Goal: Information Seeking & Learning: Compare options

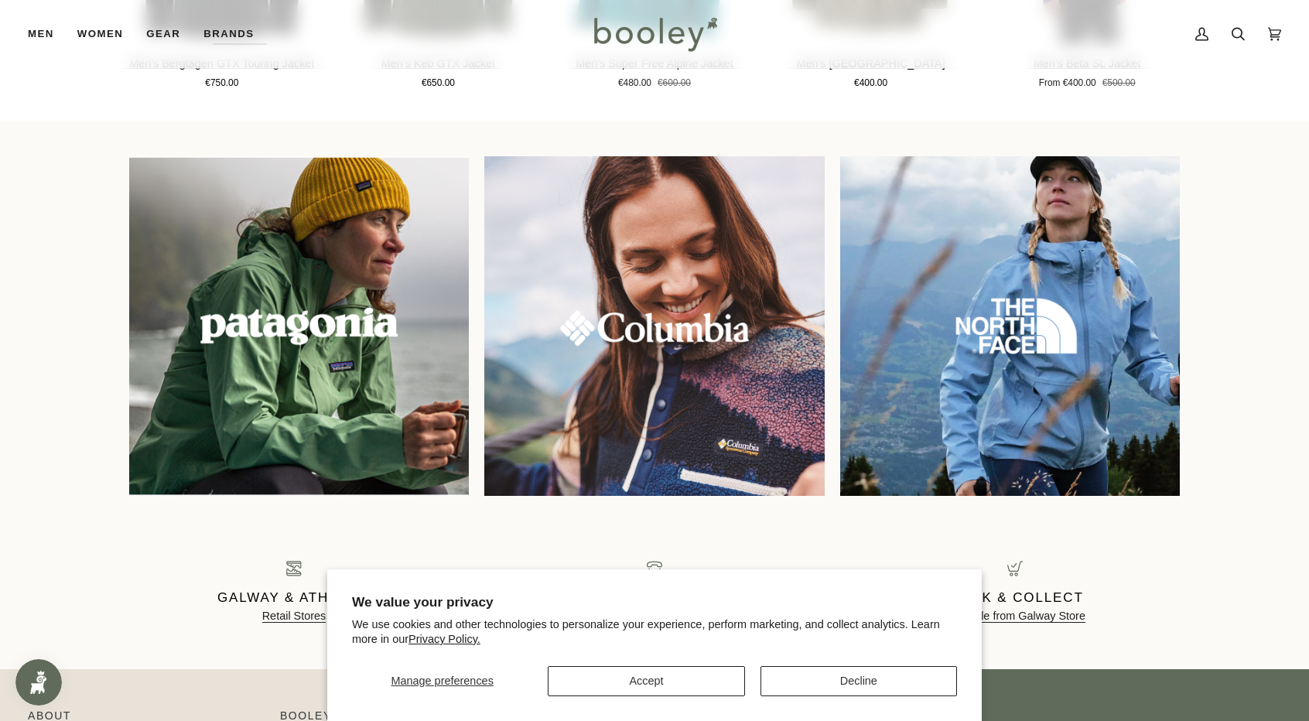
scroll to position [1295, 0]
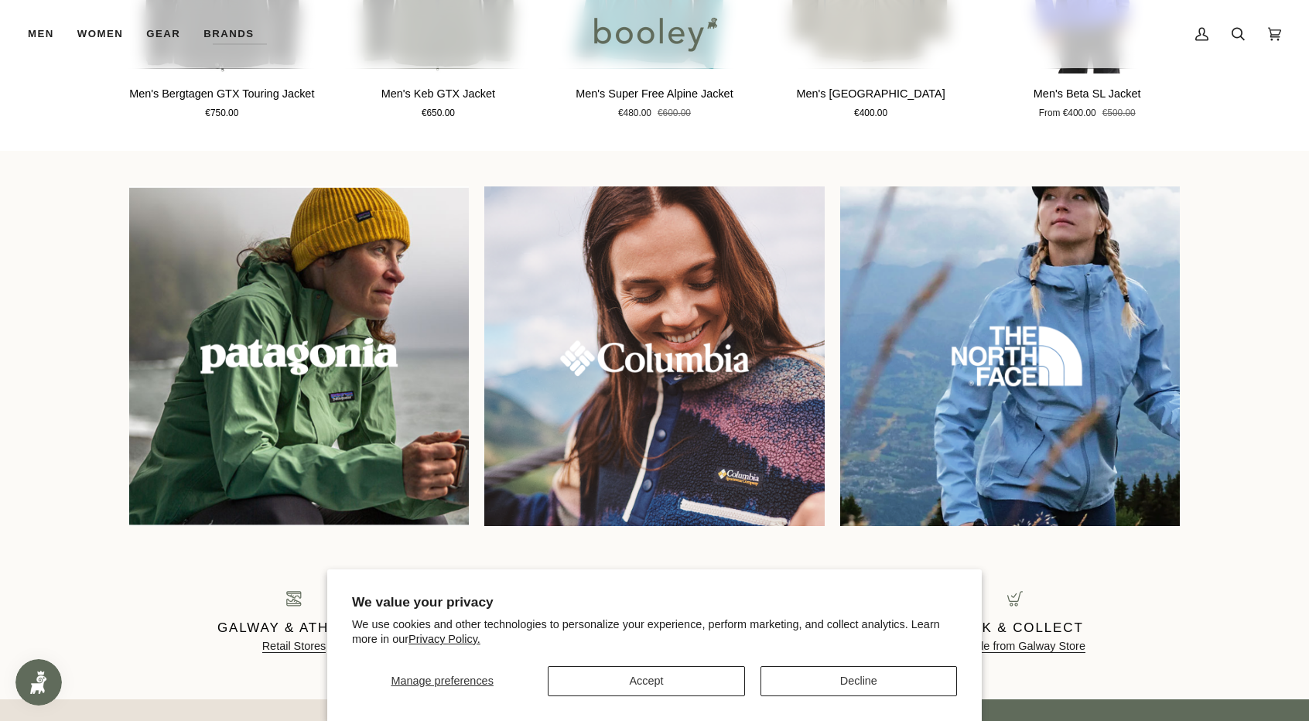
click at [1025, 380] on img at bounding box center [1009, 355] width 367 height 367
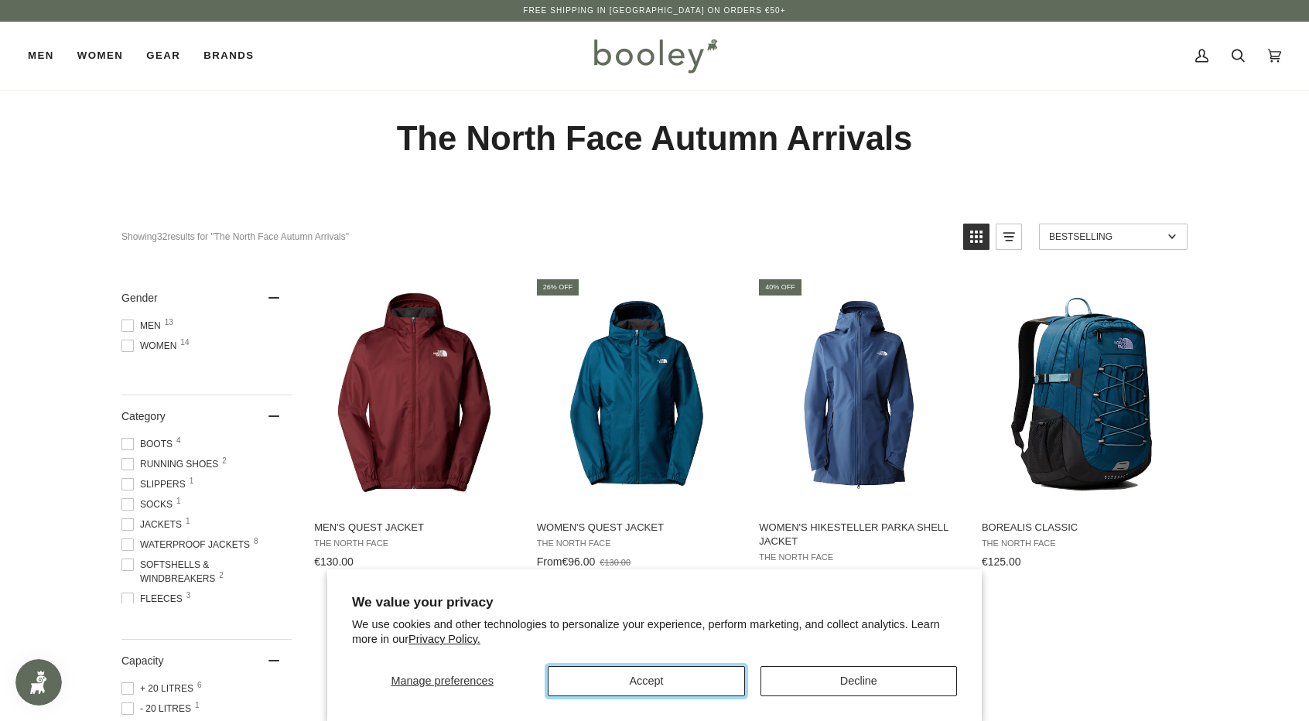
click at [640, 677] on button "Accept" at bounding box center [646, 681] width 196 height 30
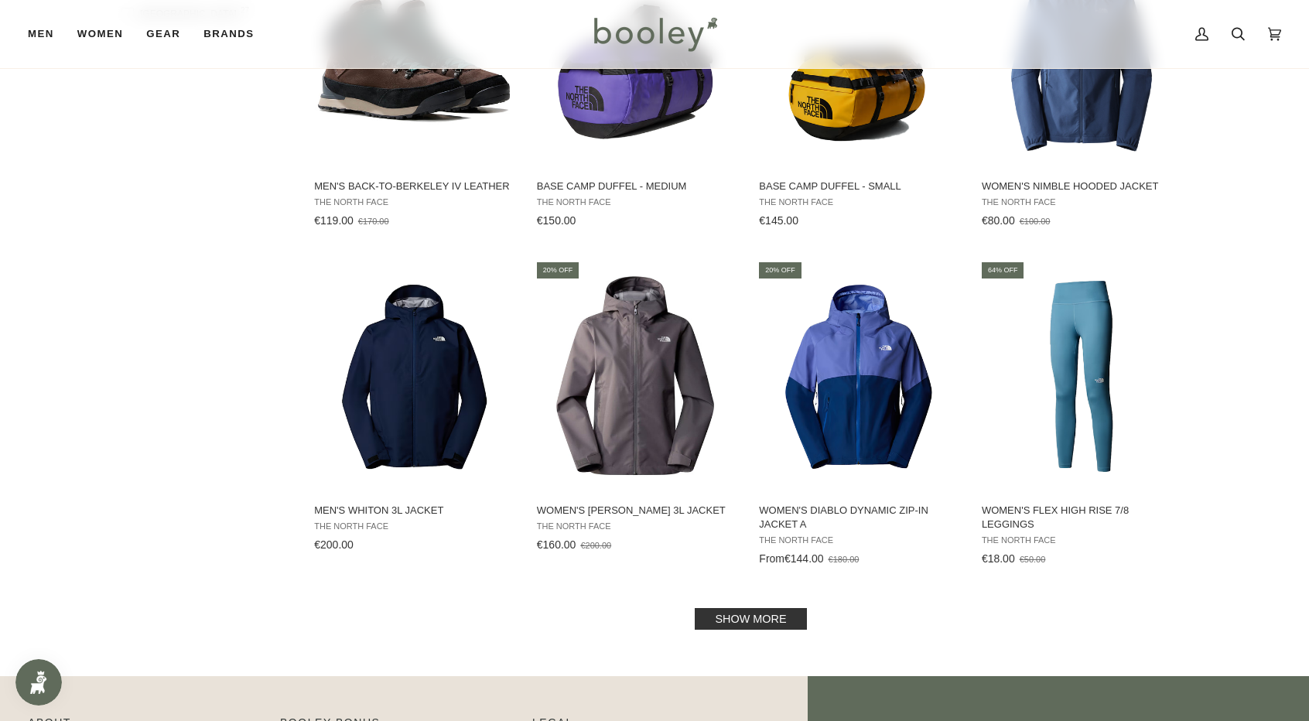
scroll to position [1547, 0]
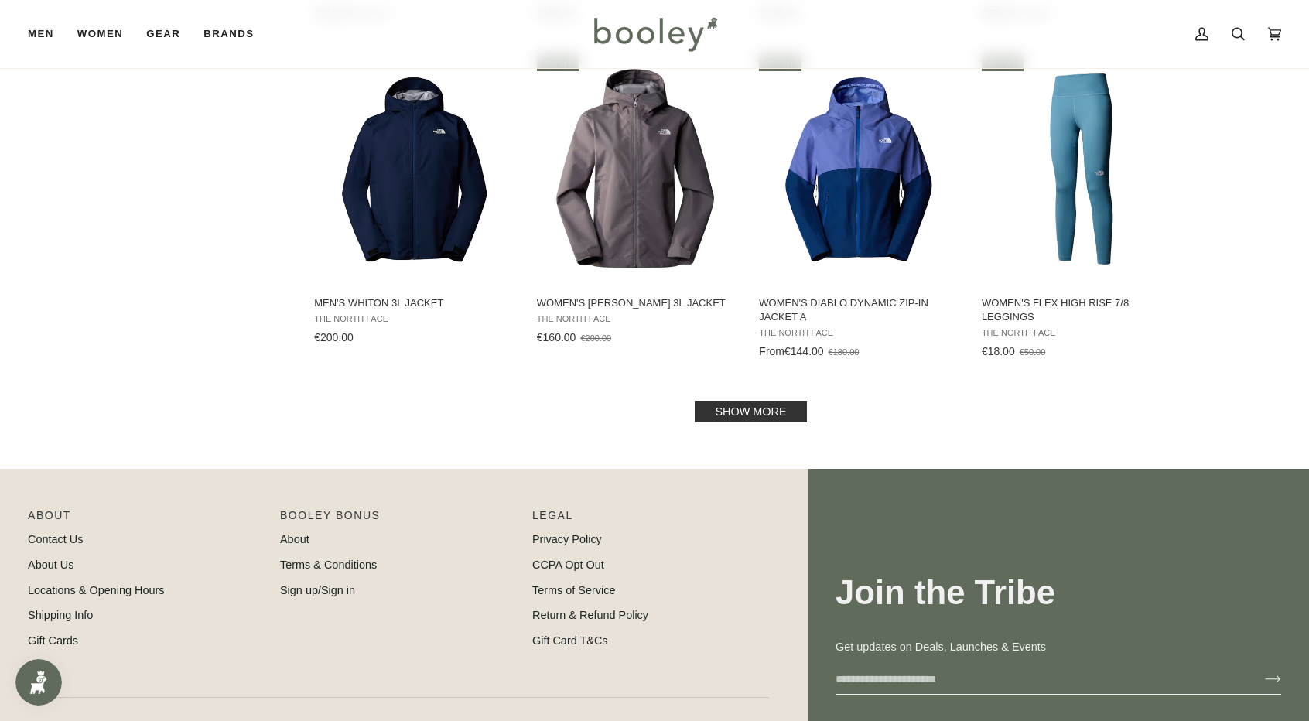
click at [749, 415] on link "Show more" at bounding box center [750, 412] width 111 height 22
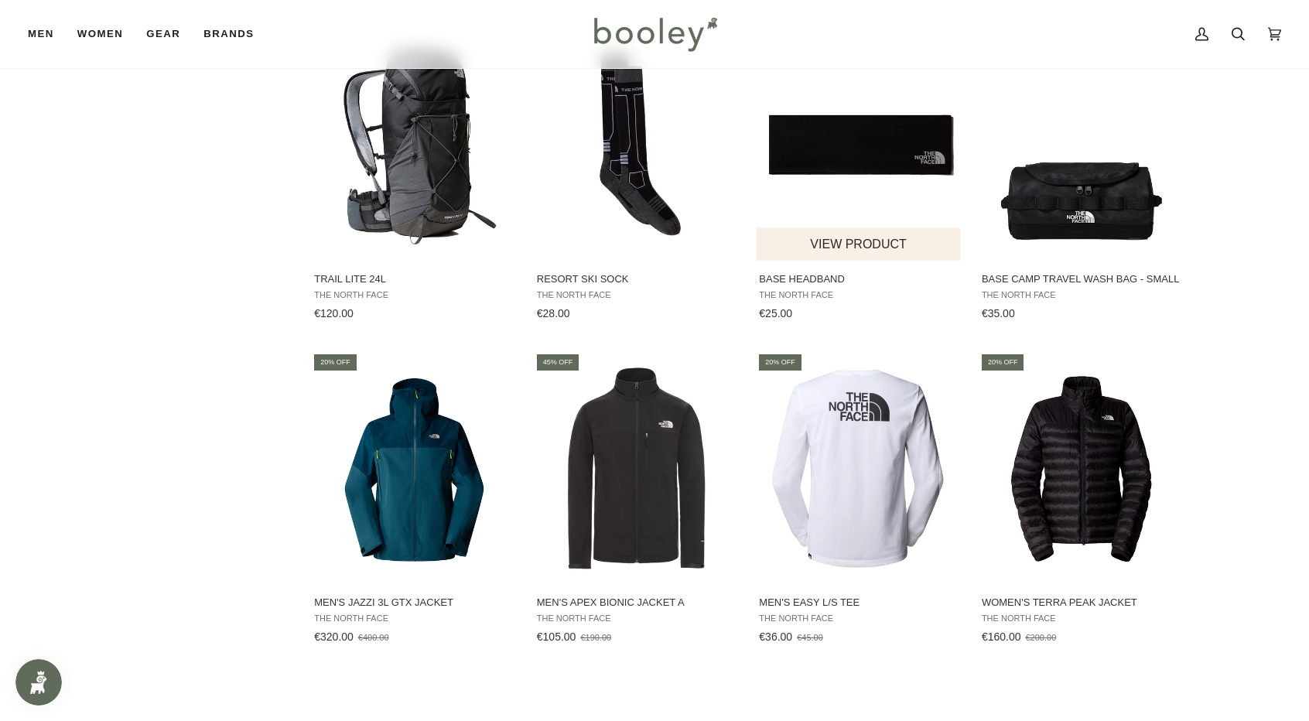
scroll to position [2320, 0]
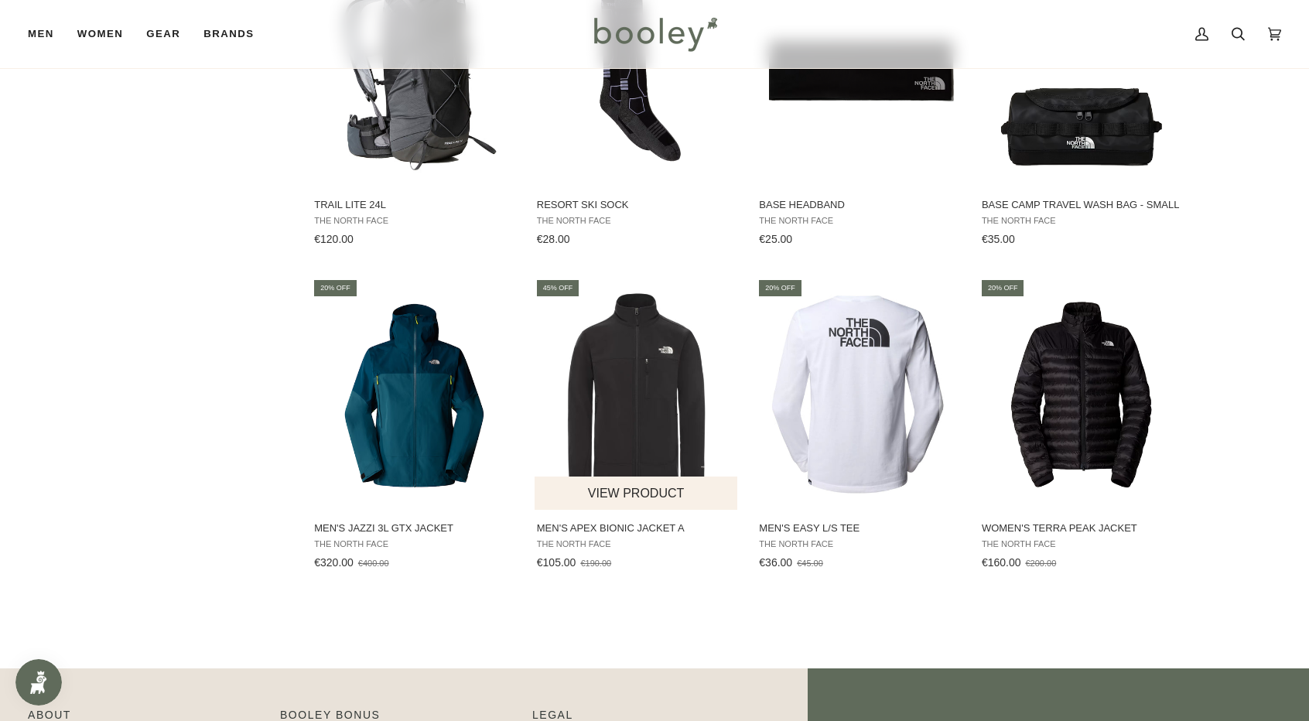
click at [639, 527] on span "Men's Apex Bionic Jacket A" at bounding box center [637, 528] width 200 height 14
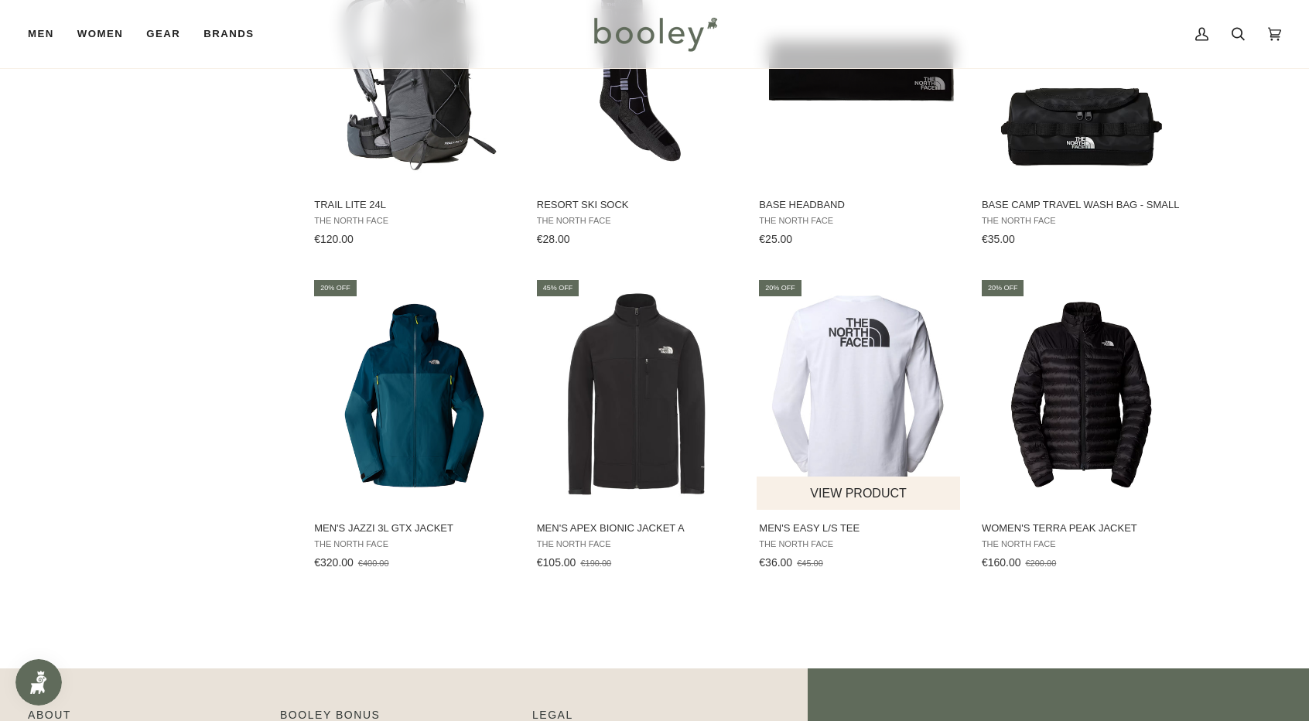
click at [822, 533] on span "Men's Easy L/S Tee" at bounding box center [859, 528] width 200 height 14
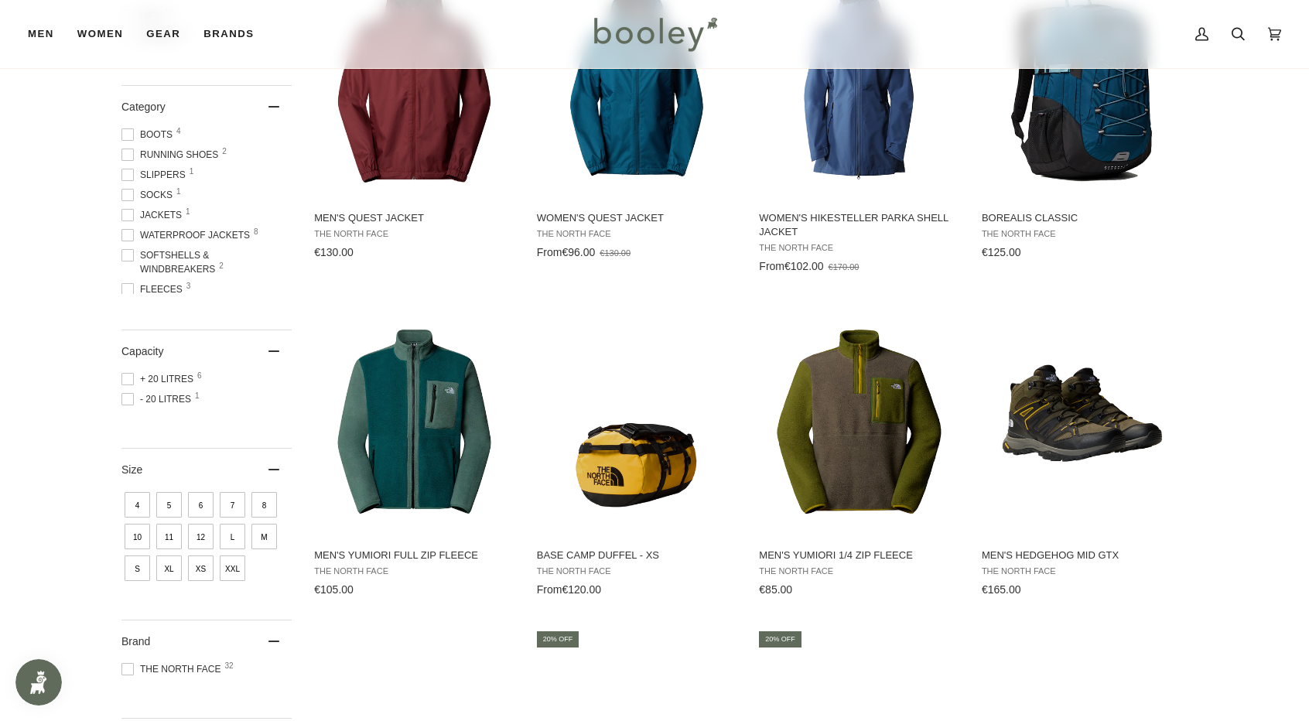
scroll to position [0, 0]
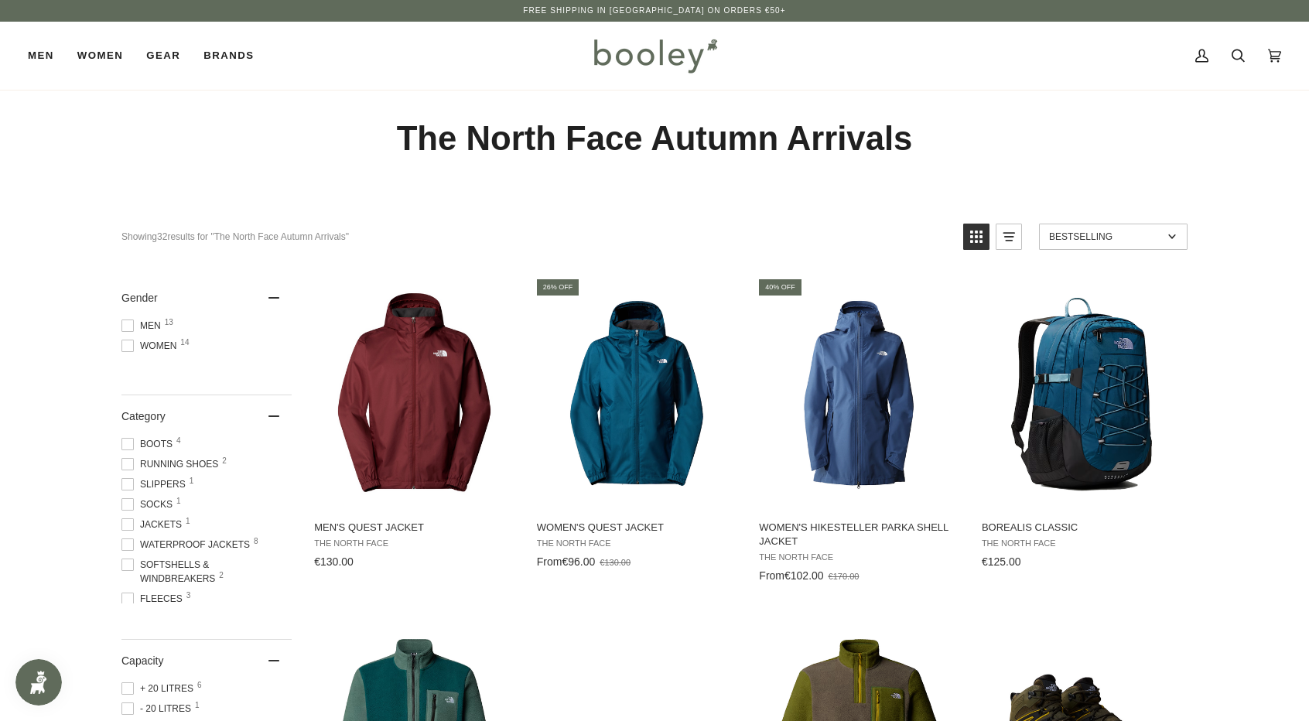
click at [142, 330] on span "Men 13" at bounding box center [143, 326] width 44 height 14
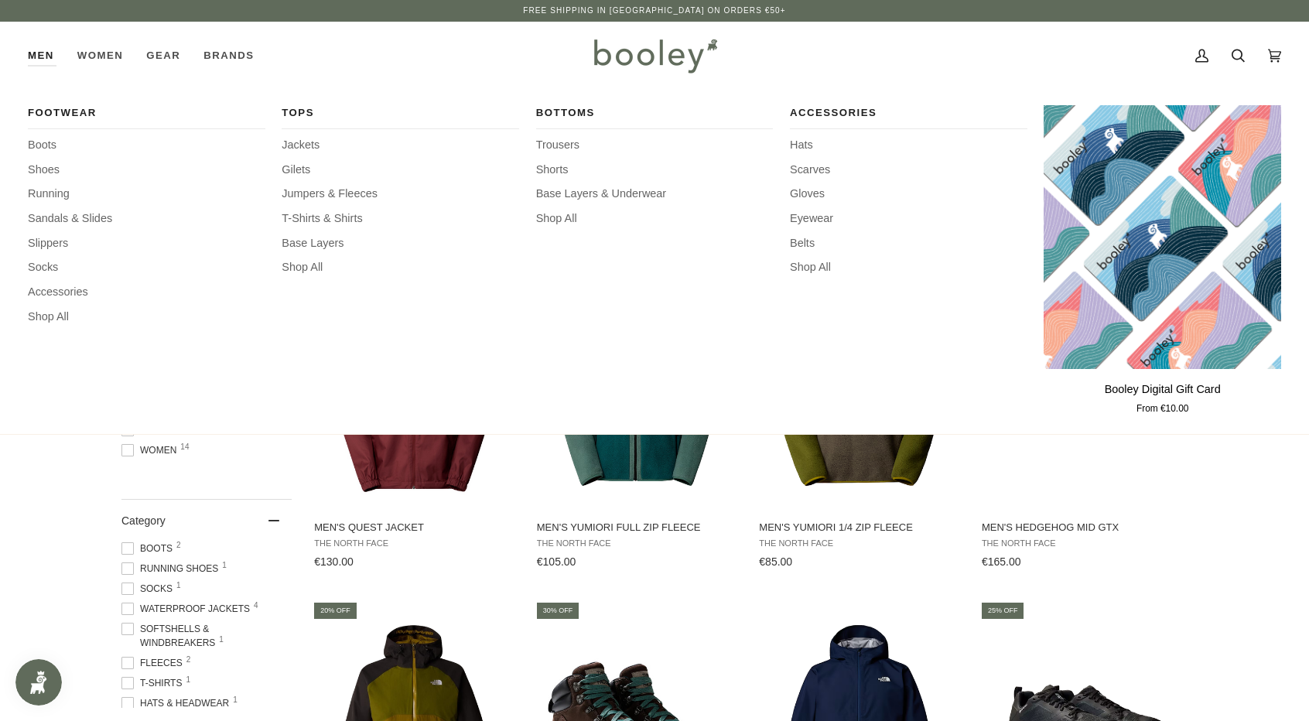
click at [32, 60] on link "Men" at bounding box center [47, 56] width 38 height 68
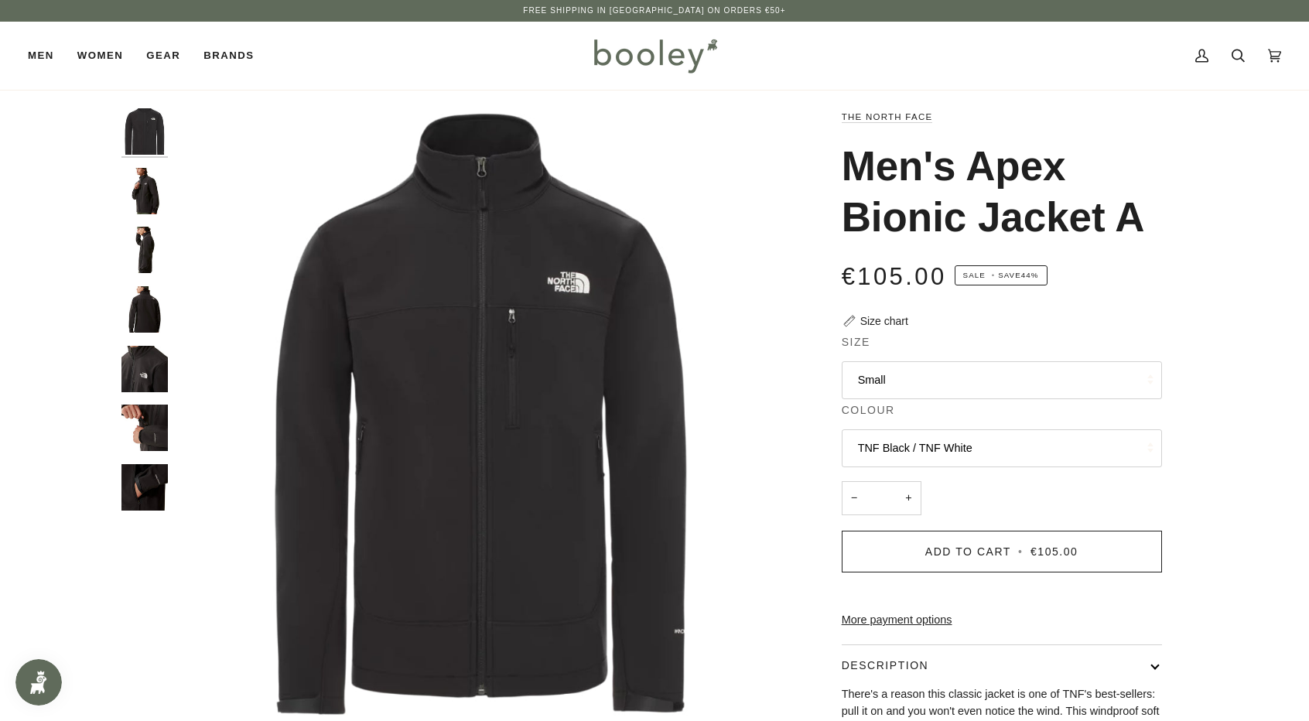
click at [144, 198] on img "The North Face Men's Apex Bionic Jacket TNF Black / TNF White - Booley Galway" at bounding box center [144, 191] width 46 height 46
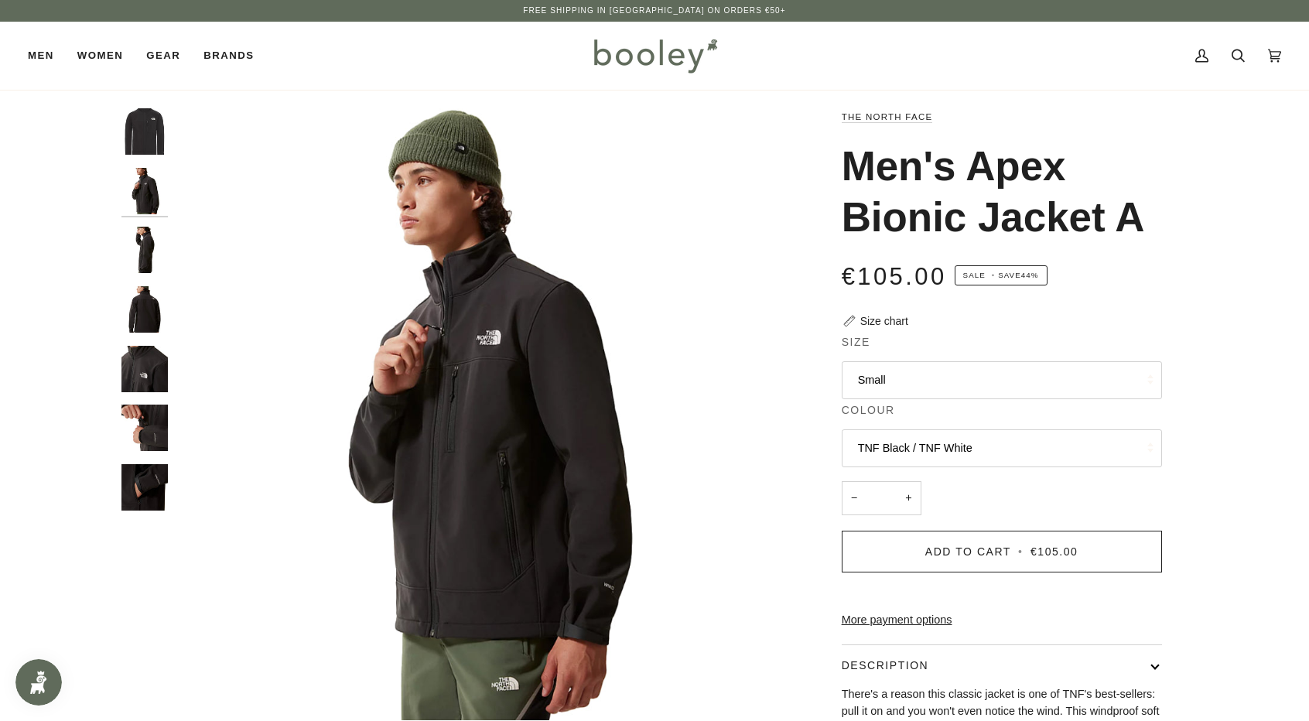
click at [146, 245] on img "The North Face Men's Apex Bionic Jacket TNF Black / TNF White - Booley Galway" at bounding box center [144, 250] width 46 height 46
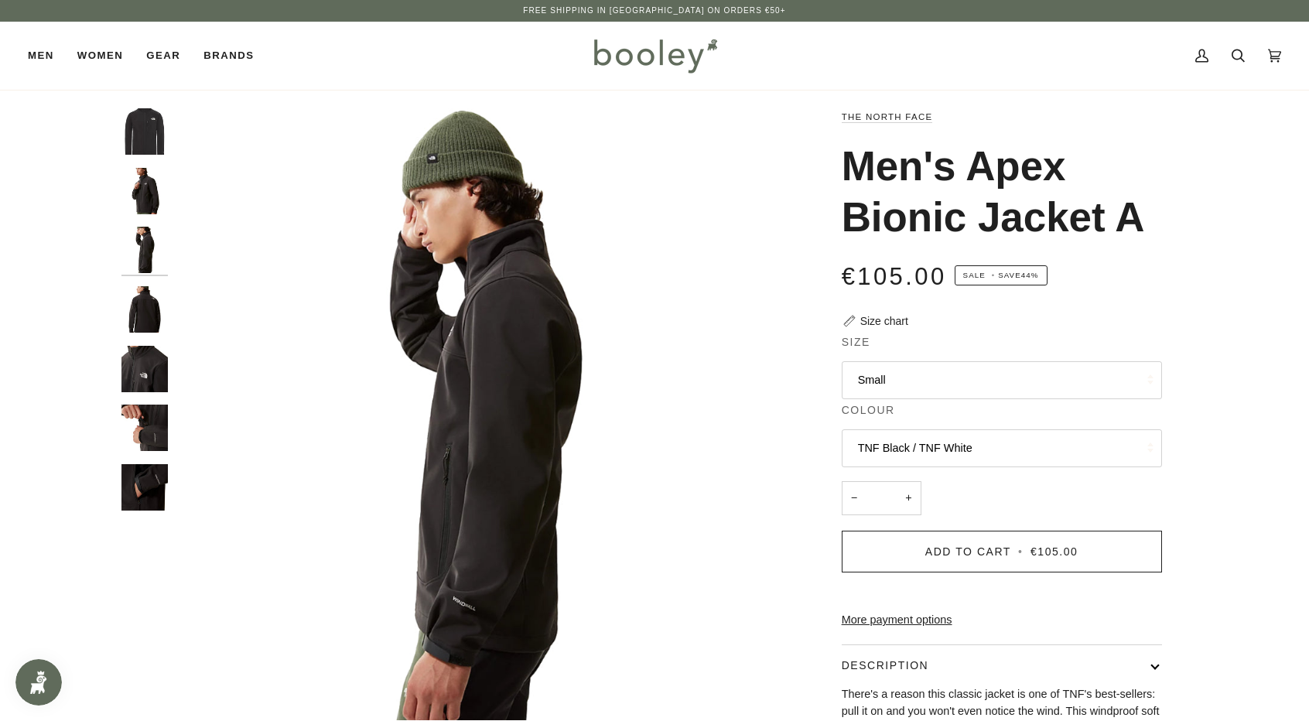
click at [135, 290] on img "The North Face Men's Apex Bionic Jacket TNF Black / TNF White - Booley Galway" at bounding box center [144, 309] width 46 height 46
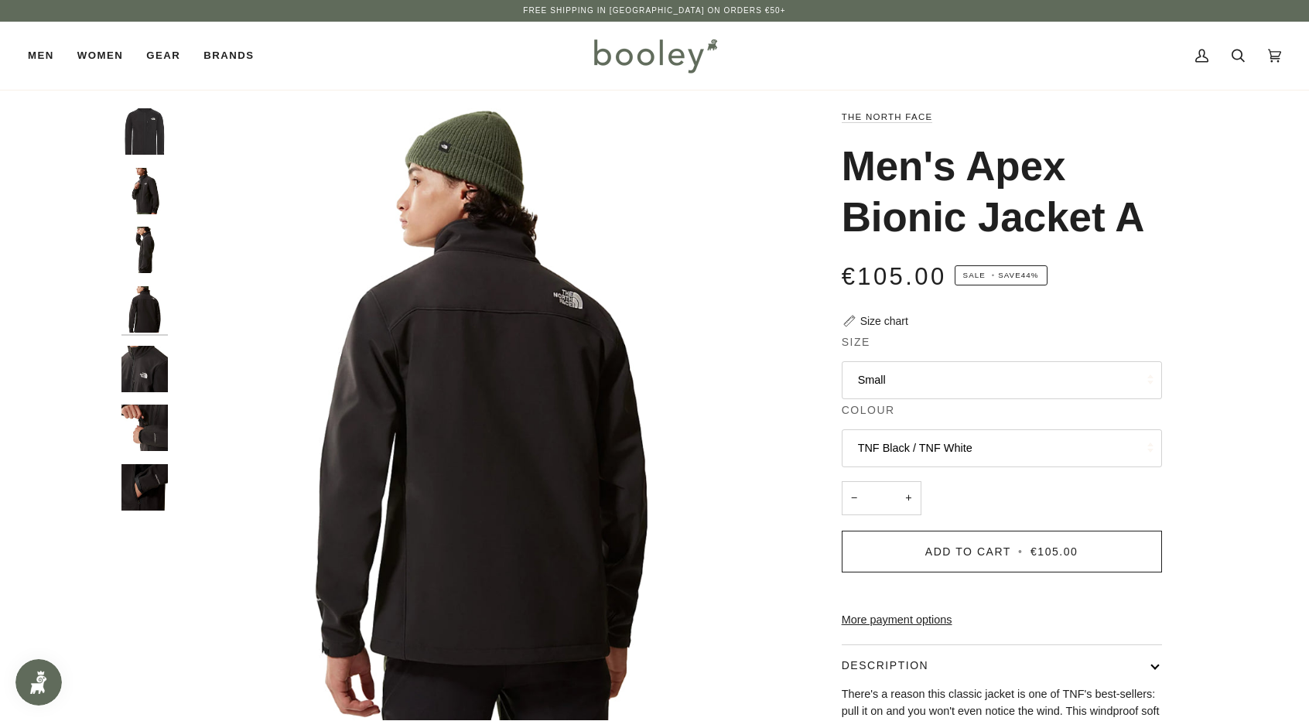
click at [146, 424] on img "The North Face Men's Apex Bionic Jacket TNF Black / TNF White - Booley Galway" at bounding box center [144, 428] width 46 height 46
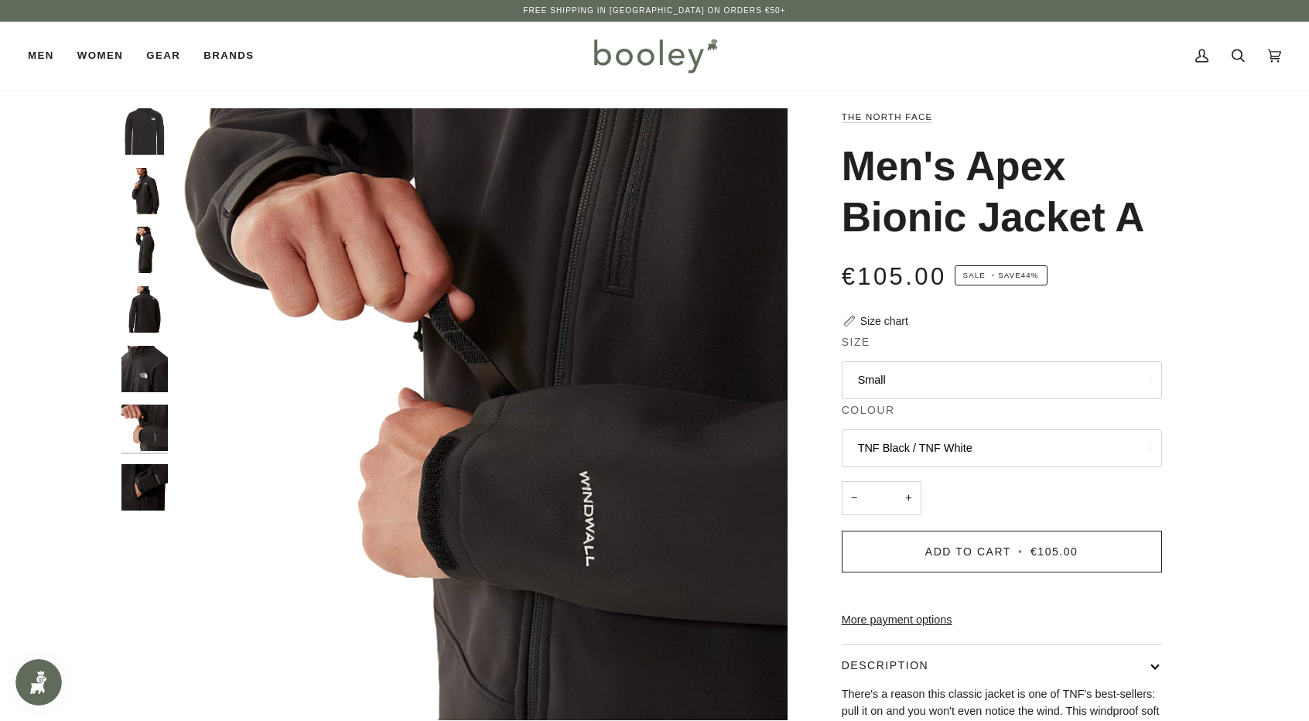
drag, startPoint x: 990, startPoint y: 73, endPoint x: 1017, endPoint y: 67, distance: 27.6
click at [990, 73] on div "My Account Search Cart €0.00 (0)" at bounding box center [1001, 56] width 559 height 68
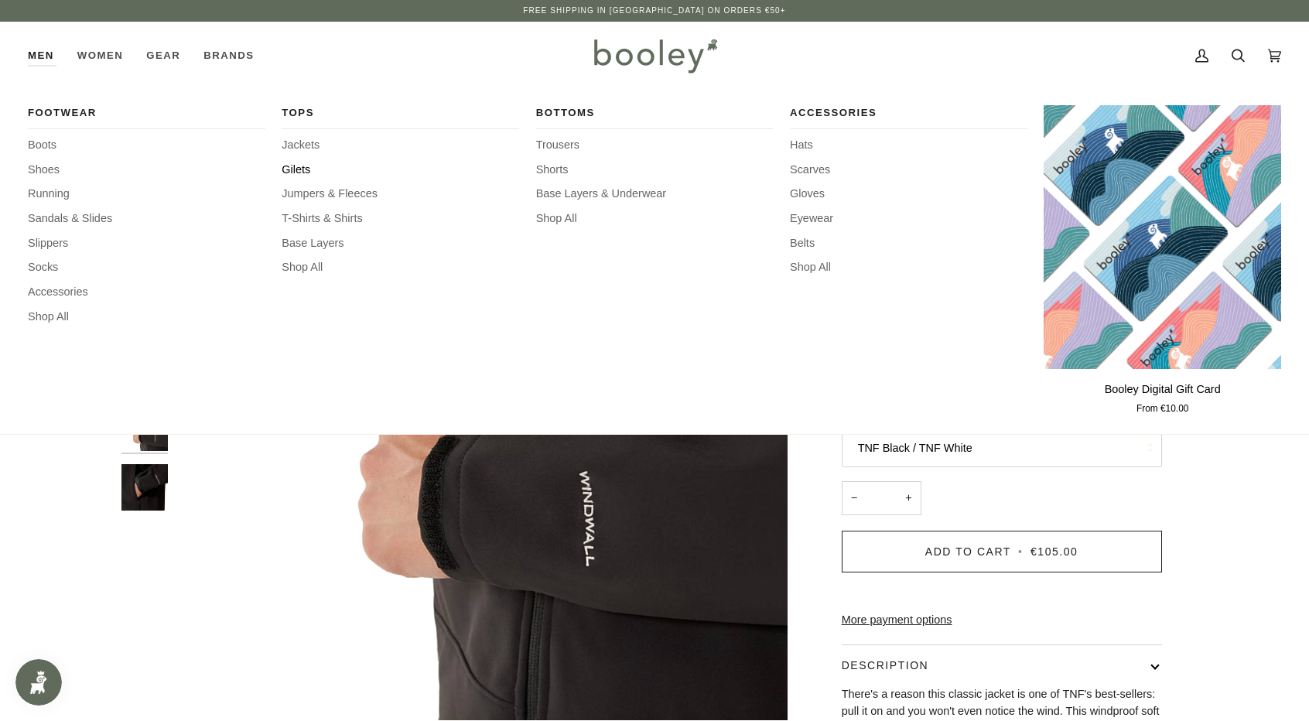
click at [292, 168] on span "Gilets" at bounding box center [400, 170] width 237 height 17
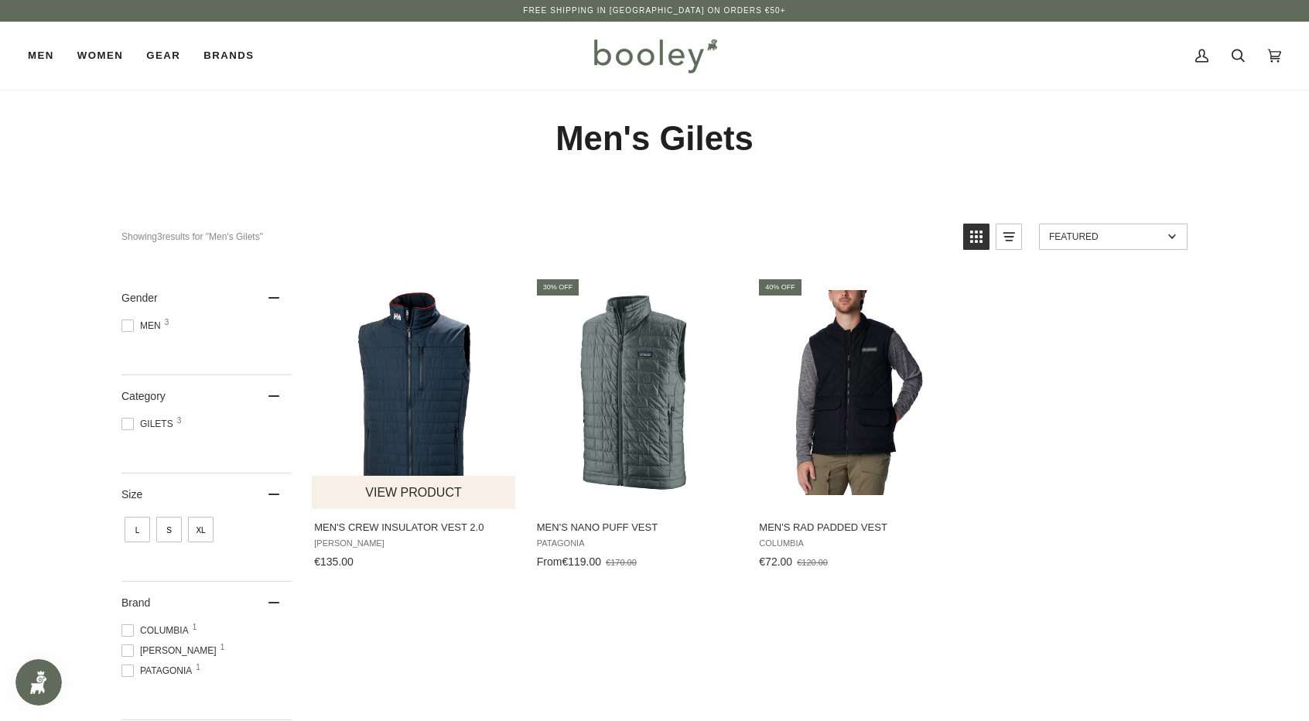
click at [398, 517] on span "Men's Crew Insulator Vest 2.0 Helly Hansen €135.00 View product" at bounding box center [414, 541] width 205 height 65
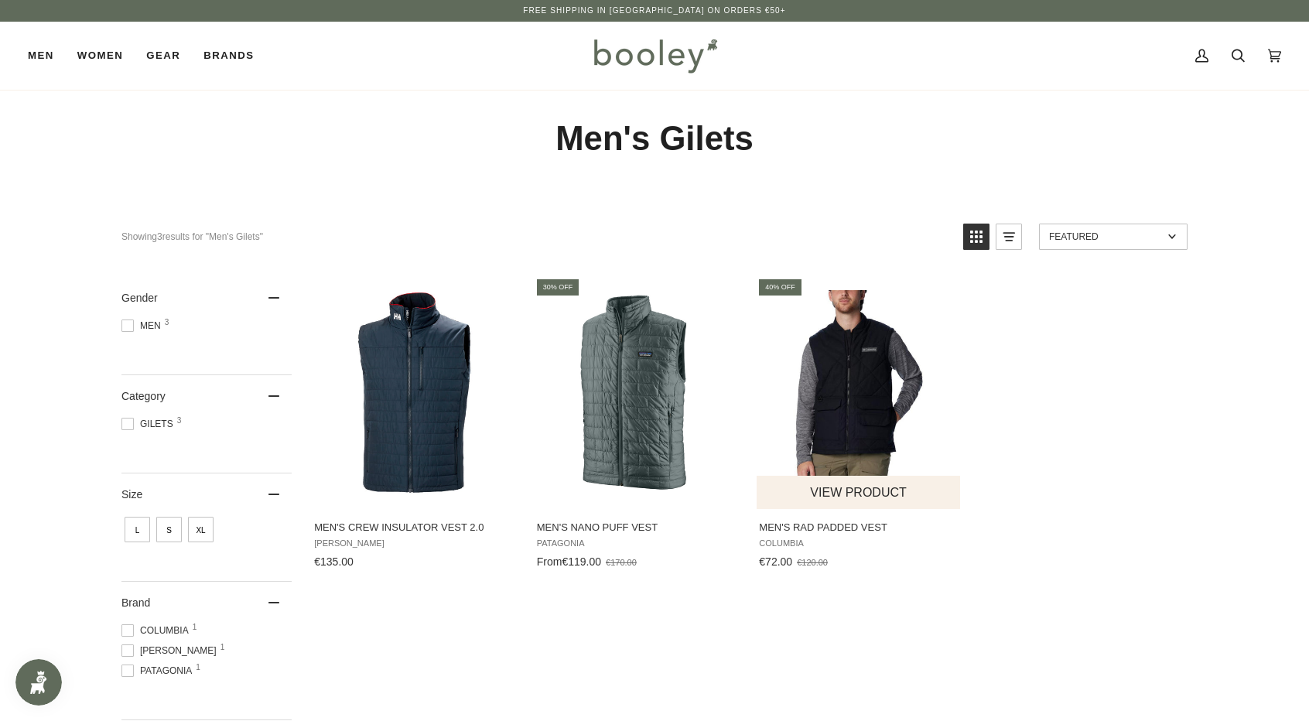
click at [860, 413] on img "Men's Rad Padded Vest" at bounding box center [858, 392] width 205 height 205
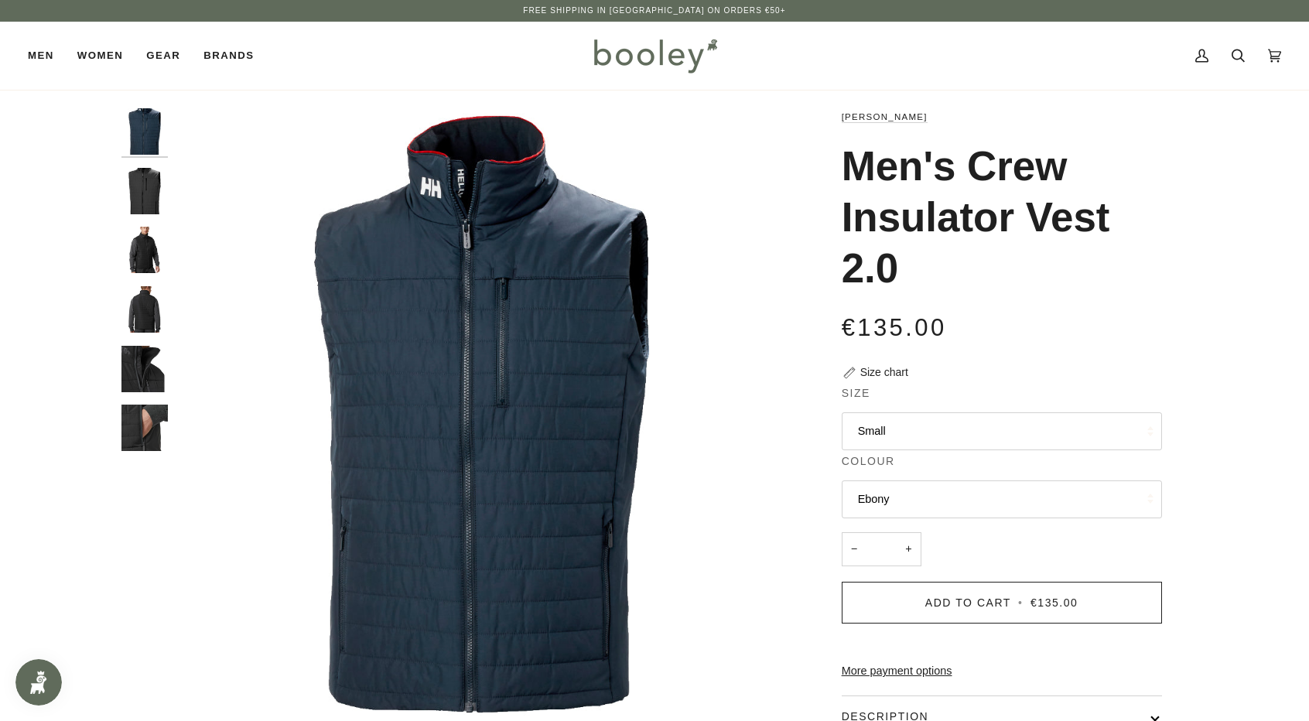
click at [145, 197] on img "Helly Hansen Men's Crew Insulator Vest 2.0 Ebony - Booley Galway" at bounding box center [144, 191] width 46 height 46
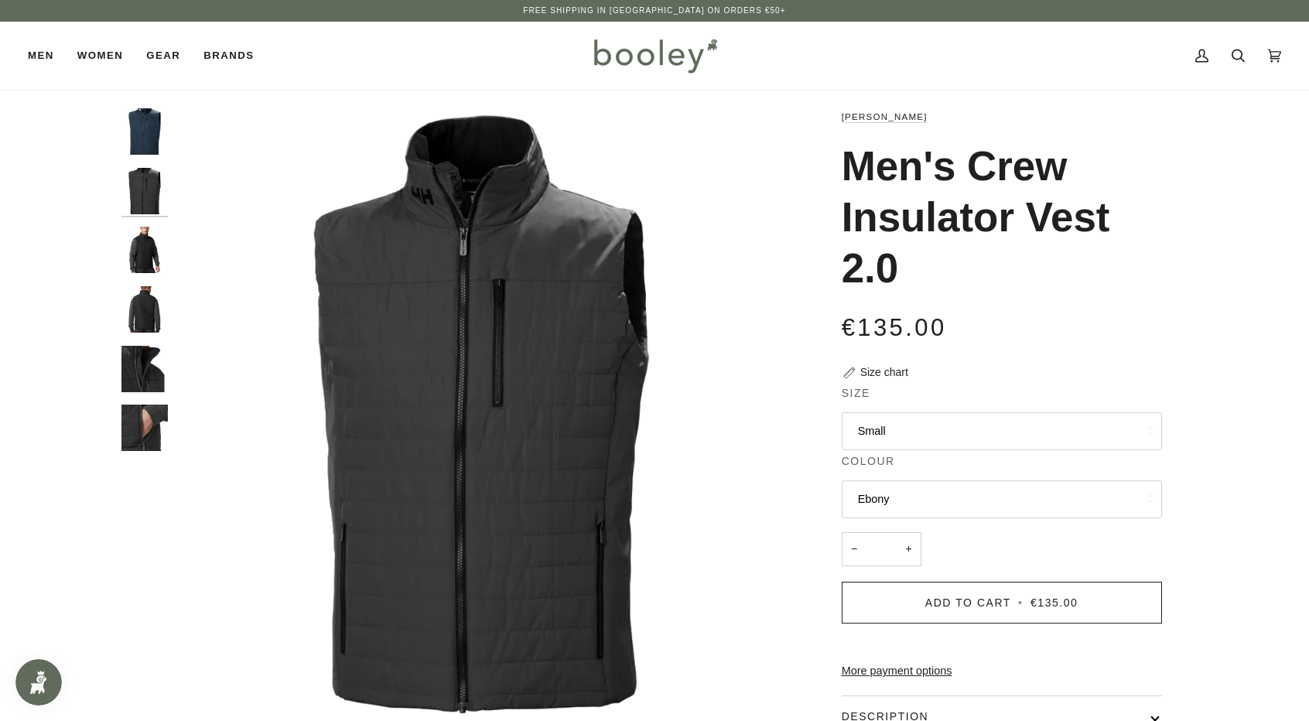
click at [148, 247] on img "Helly Hansen Men's Crew Insulator Vest 2.0 Ebony - Booley Galway" at bounding box center [144, 250] width 46 height 46
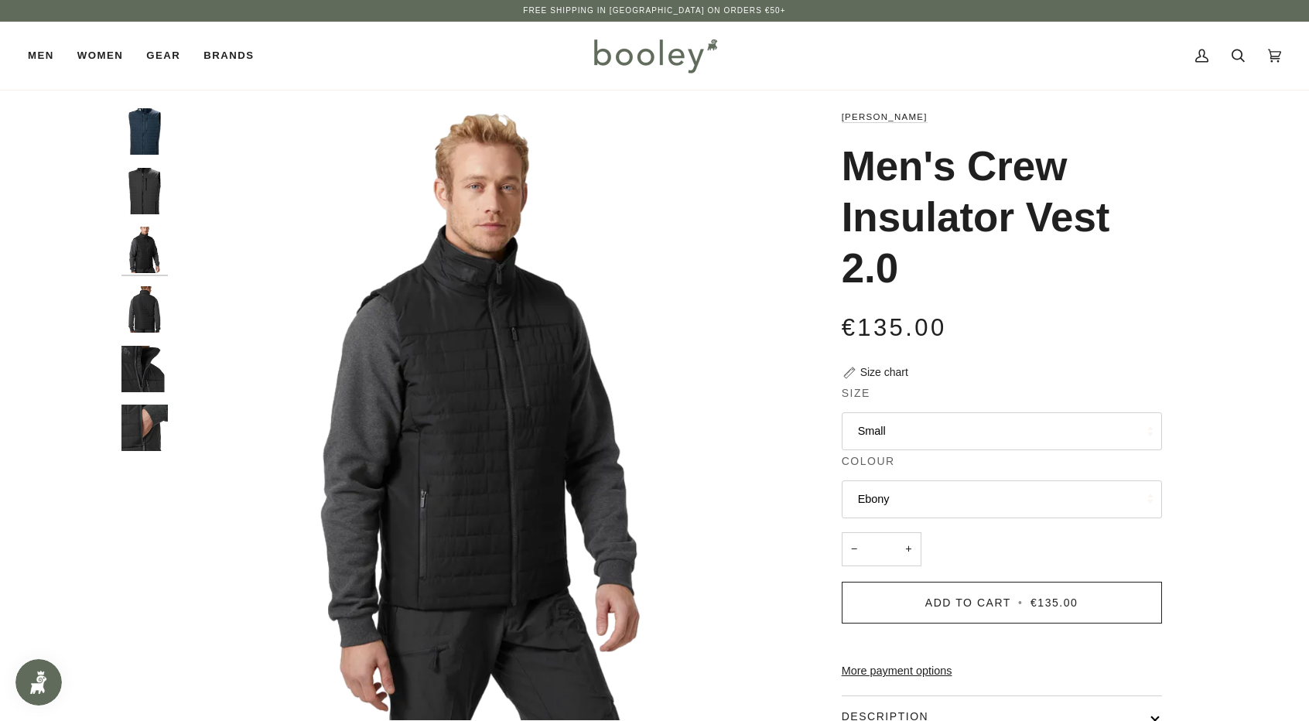
click at [147, 311] on img "Helly Hansen Men's Crew Insulator Vest 2.0 Ebony - Booley Galway" at bounding box center [144, 309] width 46 height 46
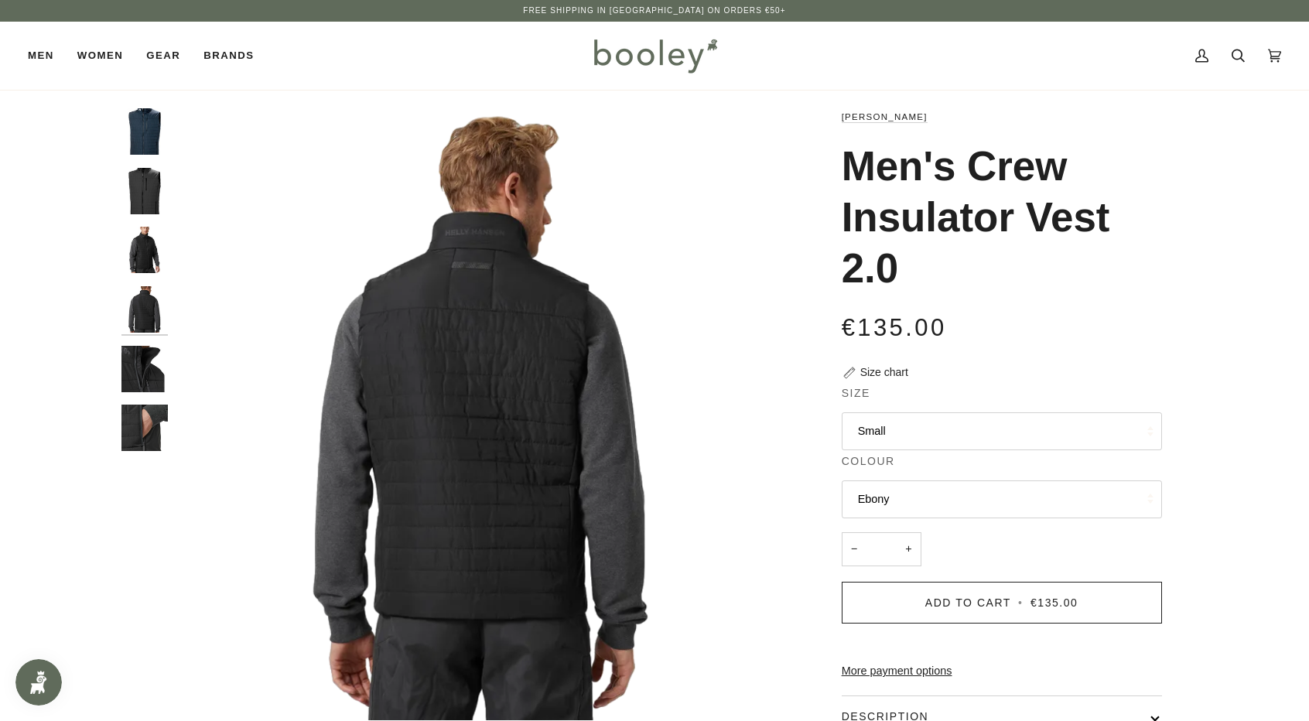
click at [154, 370] on img "Helly Hansen Men's Crew Insulator Vest 2.0 Ebony - Booley Galway" at bounding box center [144, 369] width 46 height 46
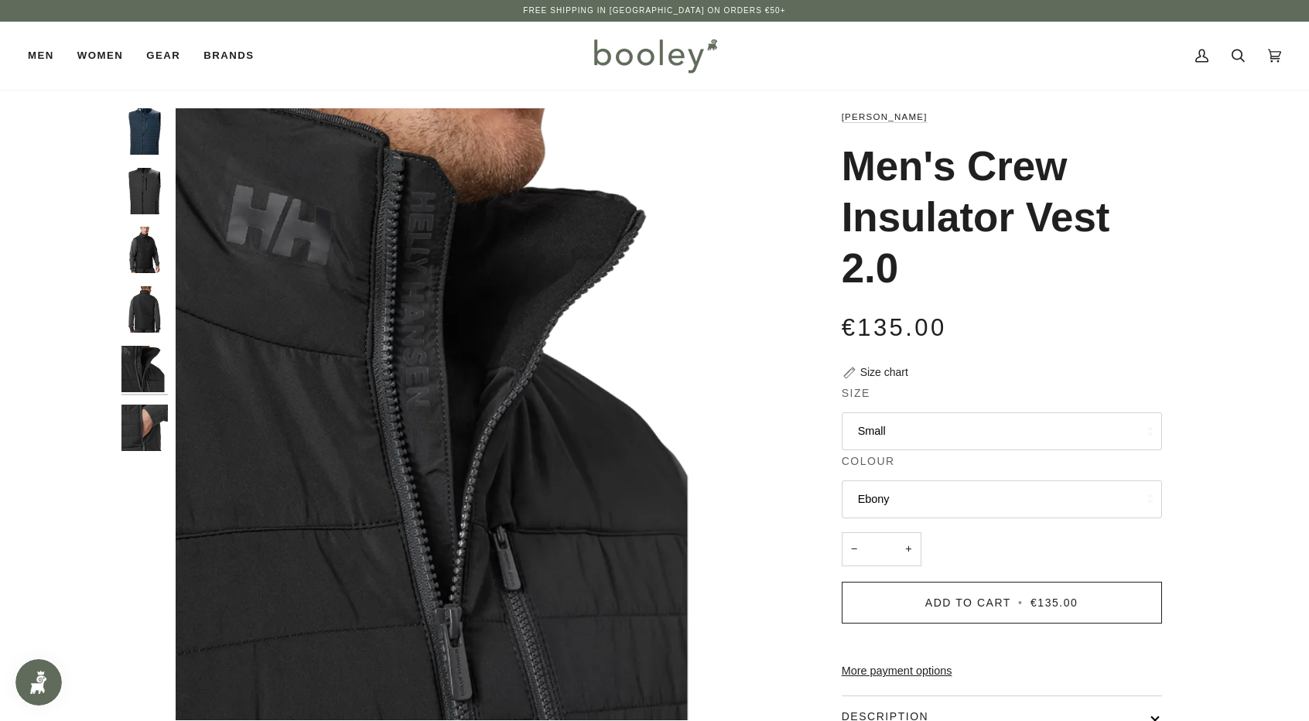
click at [149, 418] on img "Helly Hansen Men's Crew Insulator Vest 2.0 Ebony - Booley Galway" at bounding box center [144, 428] width 46 height 46
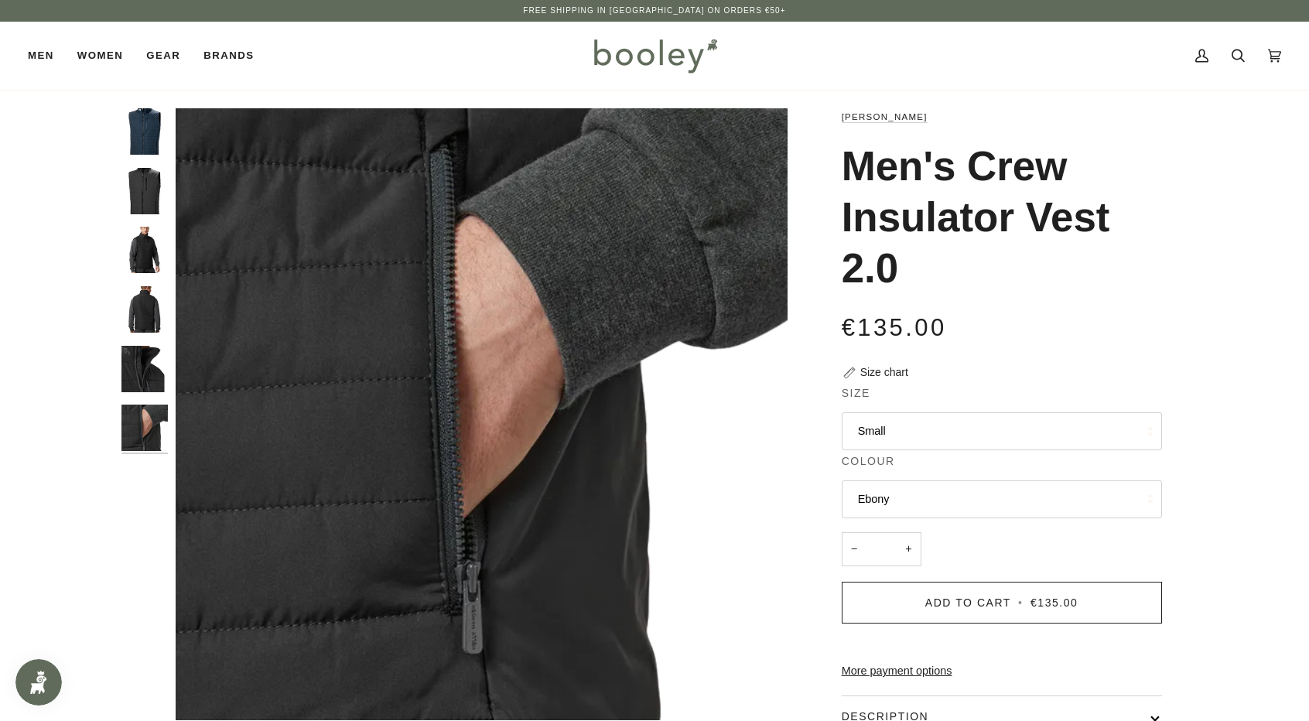
click at [885, 498] on button "Ebony" at bounding box center [1002, 499] width 320 height 38
click at [883, 439] on button "Small" at bounding box center [1002, 431] width 320 height 38
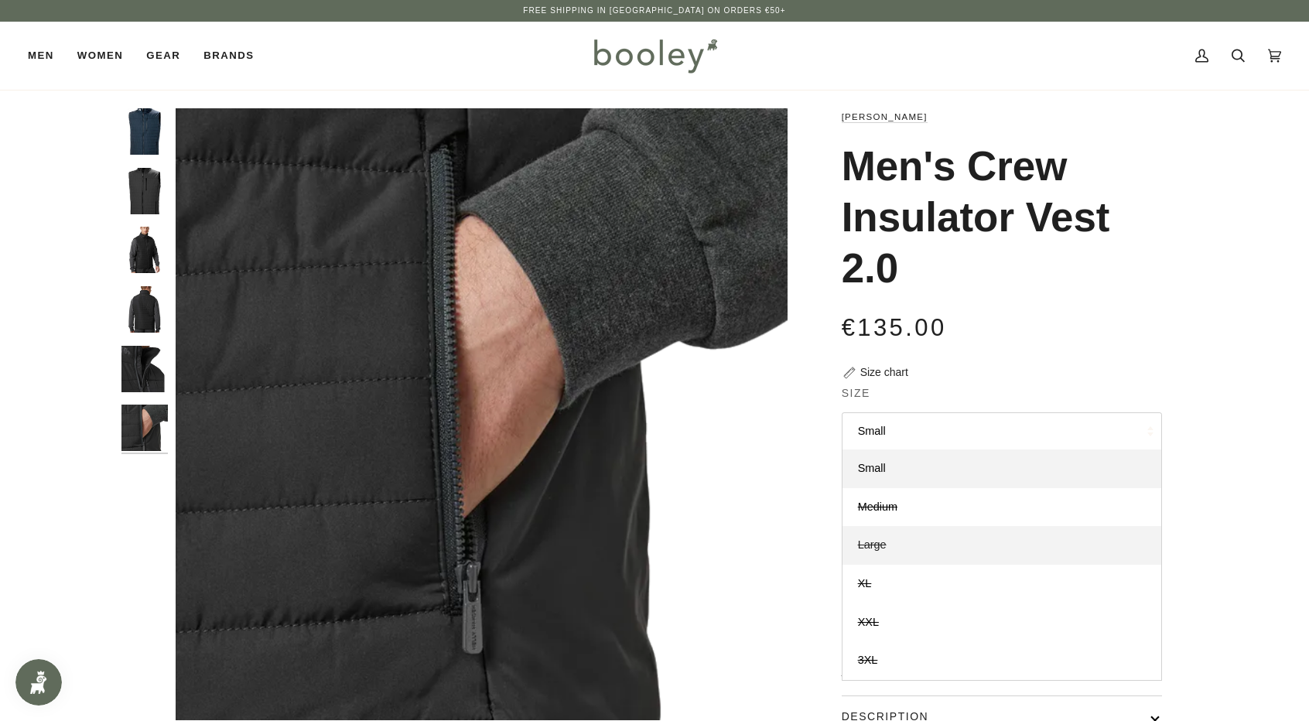
click at [877, 542] on span "Large" at bounding box center [872, 544] width 29 height 12
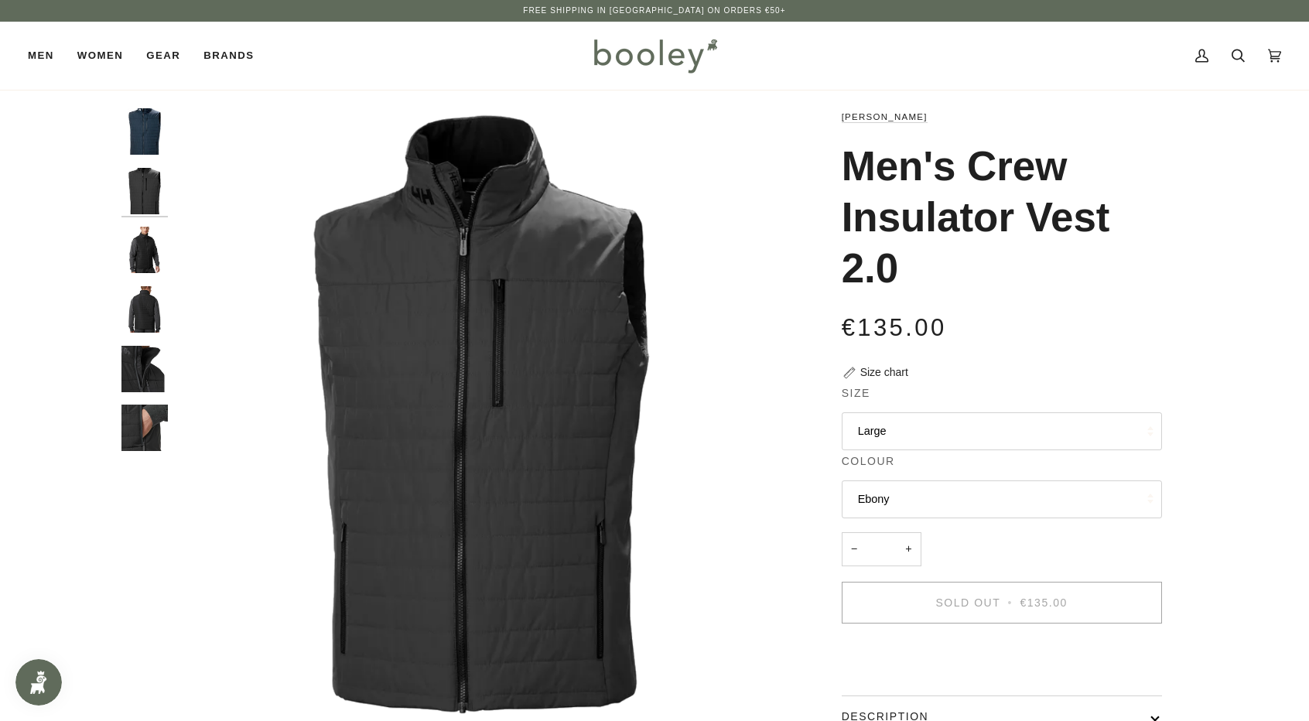
click at [145, 250] on img "Helly Hansen Men's Crew Insulator Vest 2.0 Ebony - Booley Galway" at bounding box center [144, 250] width 46 height 46
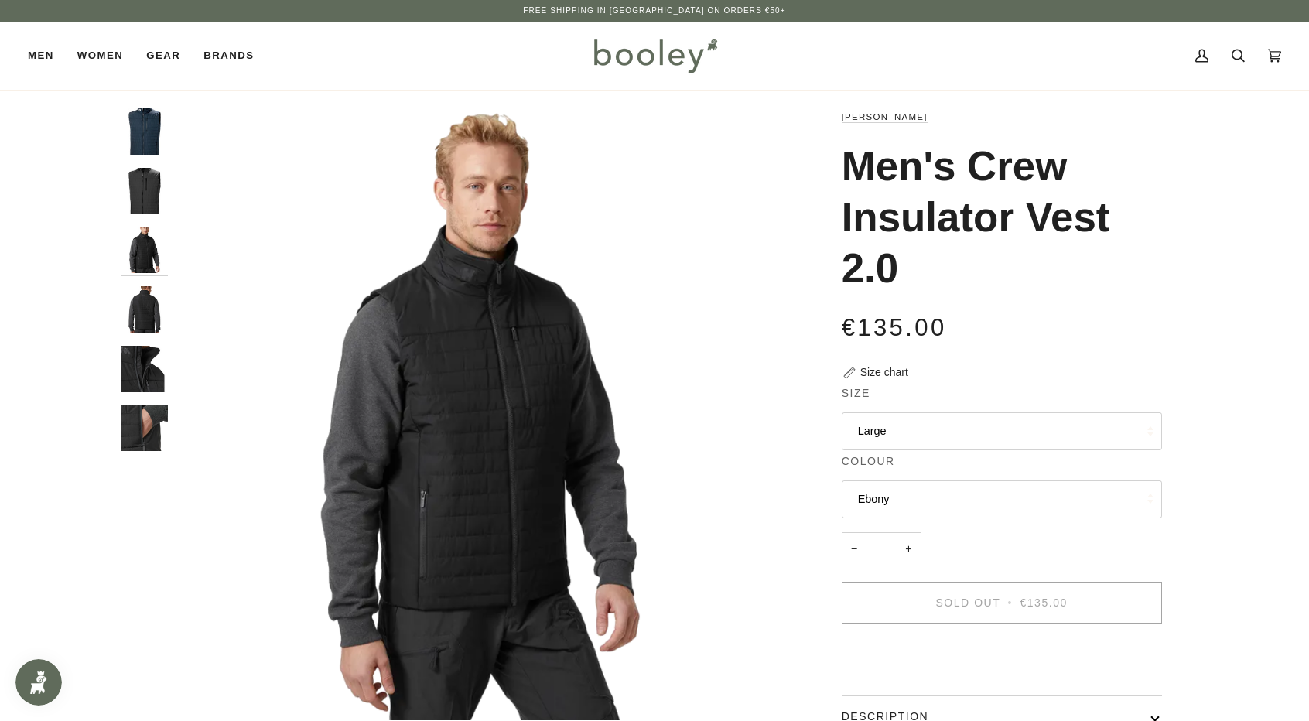
click at [139, 292] on img "Helly Hansen Men's Crew Insulator Vest 2.0 Ebony - Booley Galway" at bounding box center [144, 309] width 46 height 46
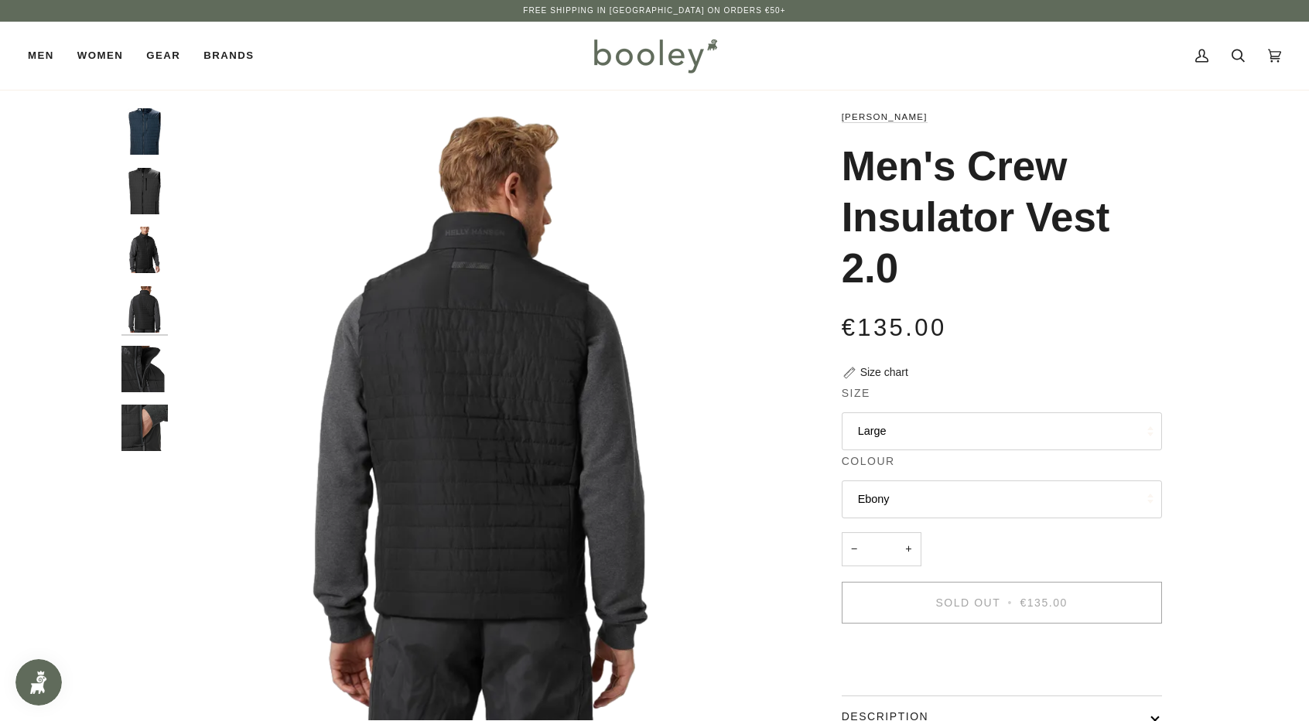
click at [151, 200] on img "Helly Hansen Men's Crew Insulator Vest 2.0 Ebony - Booley Galway" at bounding box center [144, 191] width 46 height 46
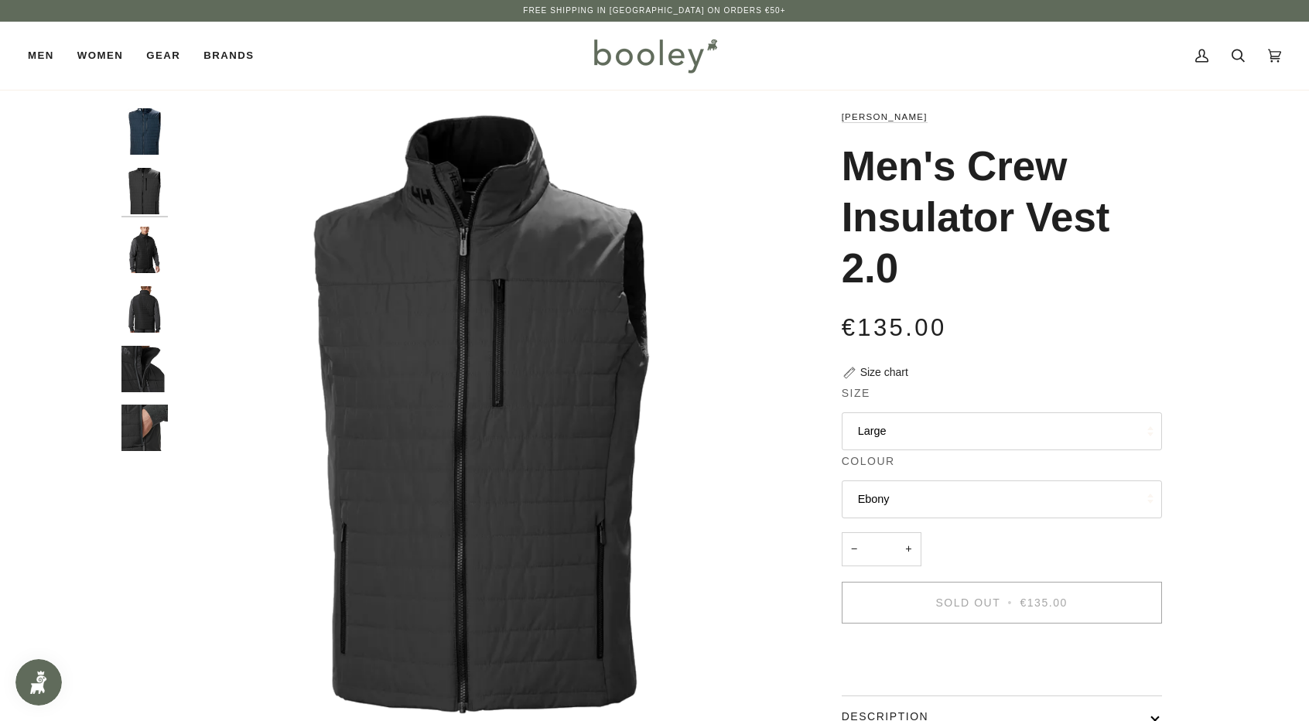
click at [152, 271] on img "Helly Hansen Men's Crew Insulator Vest 2.0 Ebony - Booley Galway" at bounding box center [144, 250] width 46 height 46
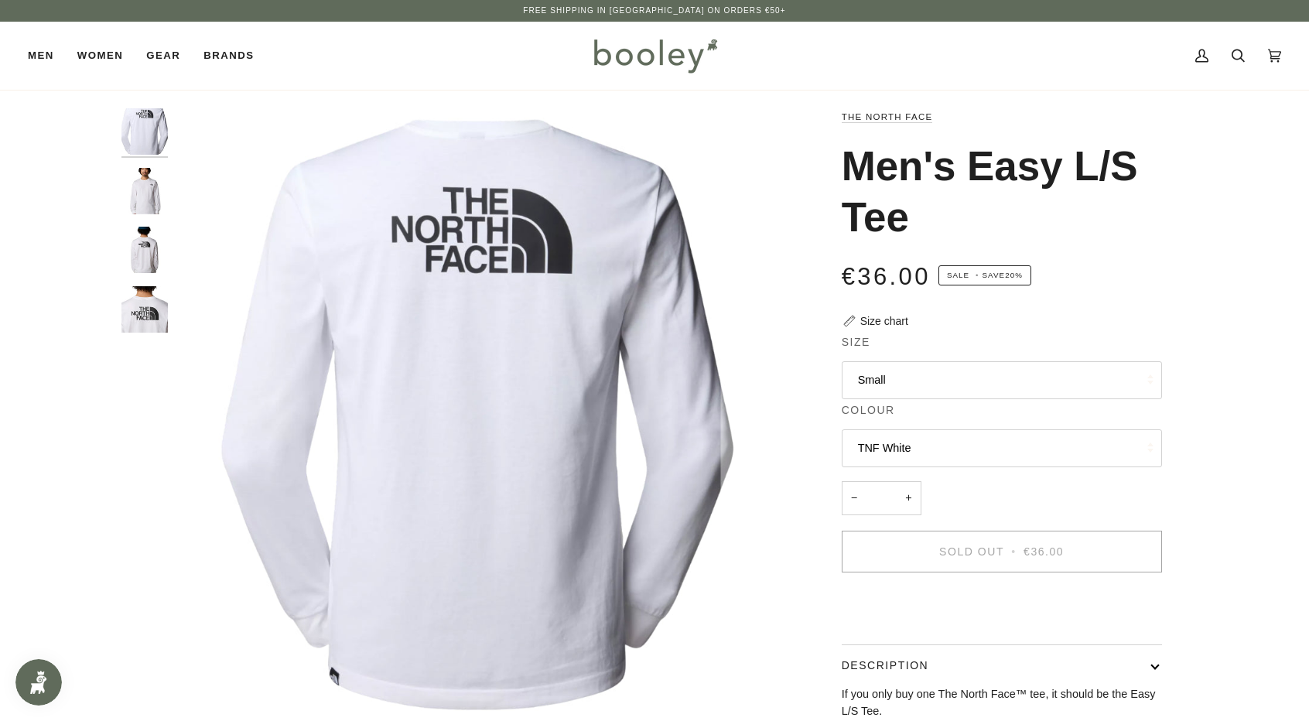
click at [153, 126] on img "The North Face Men's Easy L/S Tee TNF White - Booley Galway" at bounding box center [144, 131] width 46 height 46
click at [148, 193] on img "The North Face Men's Easy L/S Tee TNF White - Booley Galway" at bounding box center [144, 191] width 46 height 46
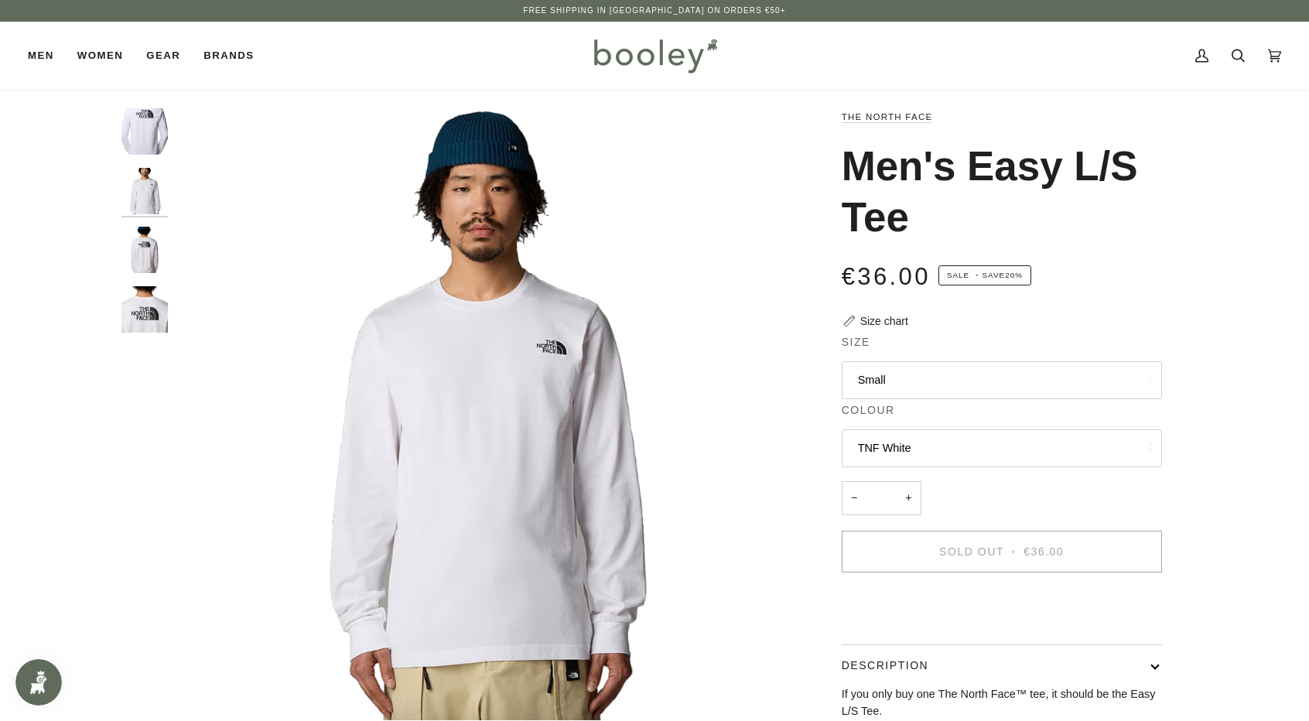
click at [149, 244] on img "The North Face Men's Easy L/S Tee TNF White - Booley Galway" at bounding box center [144, 250] width 46 height 46
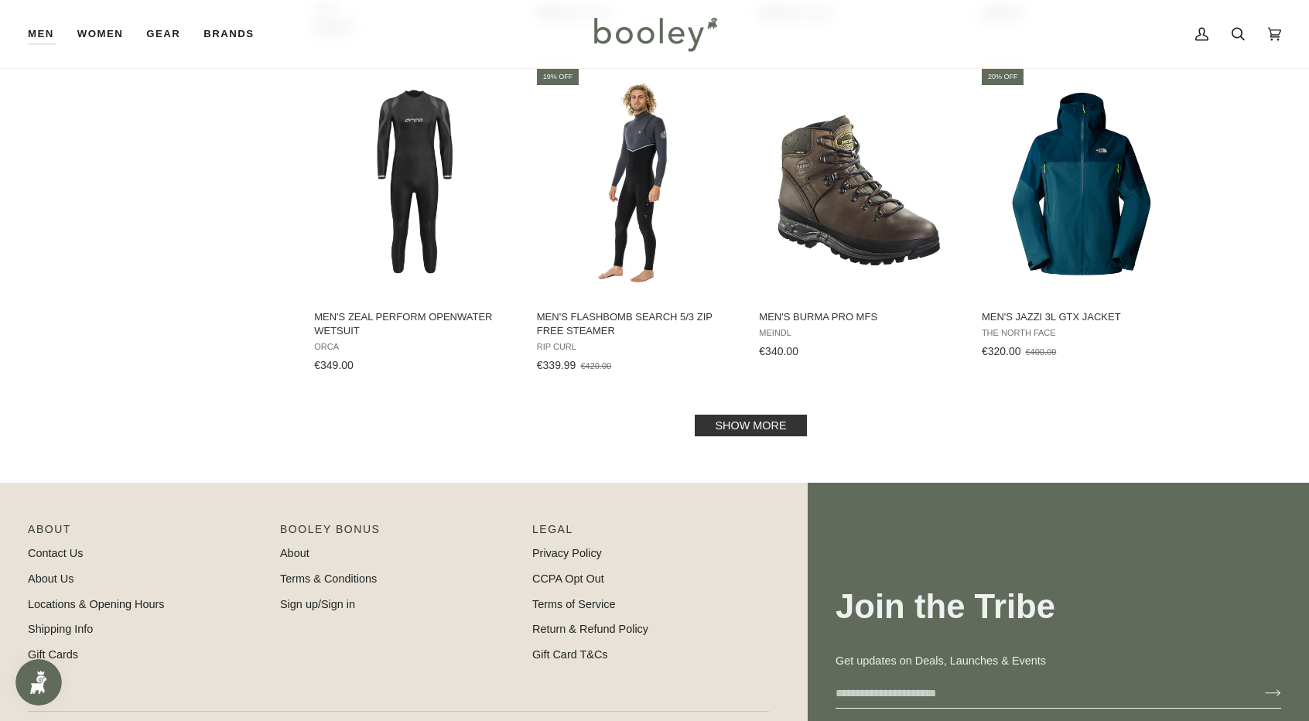
scroll to position [1702, 0]
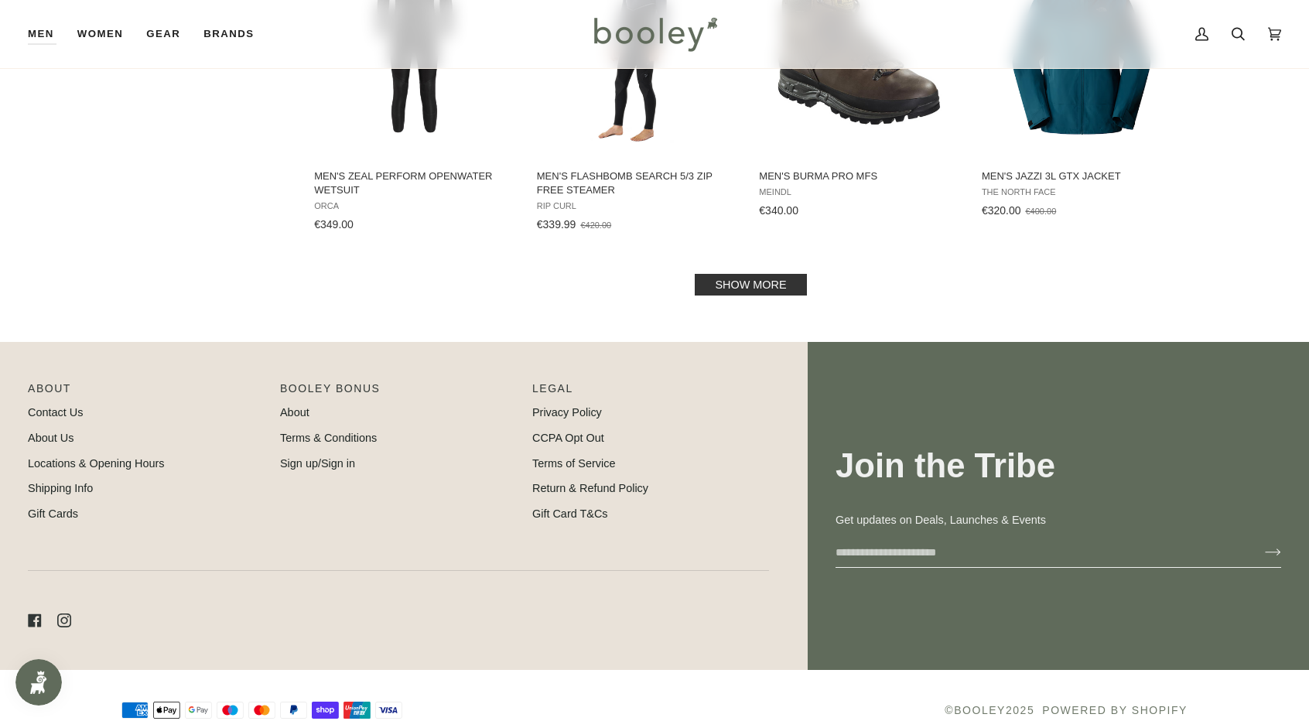
click at [767, 290] on link "Show more" at bounding box center [750, 285] width 111 height 22
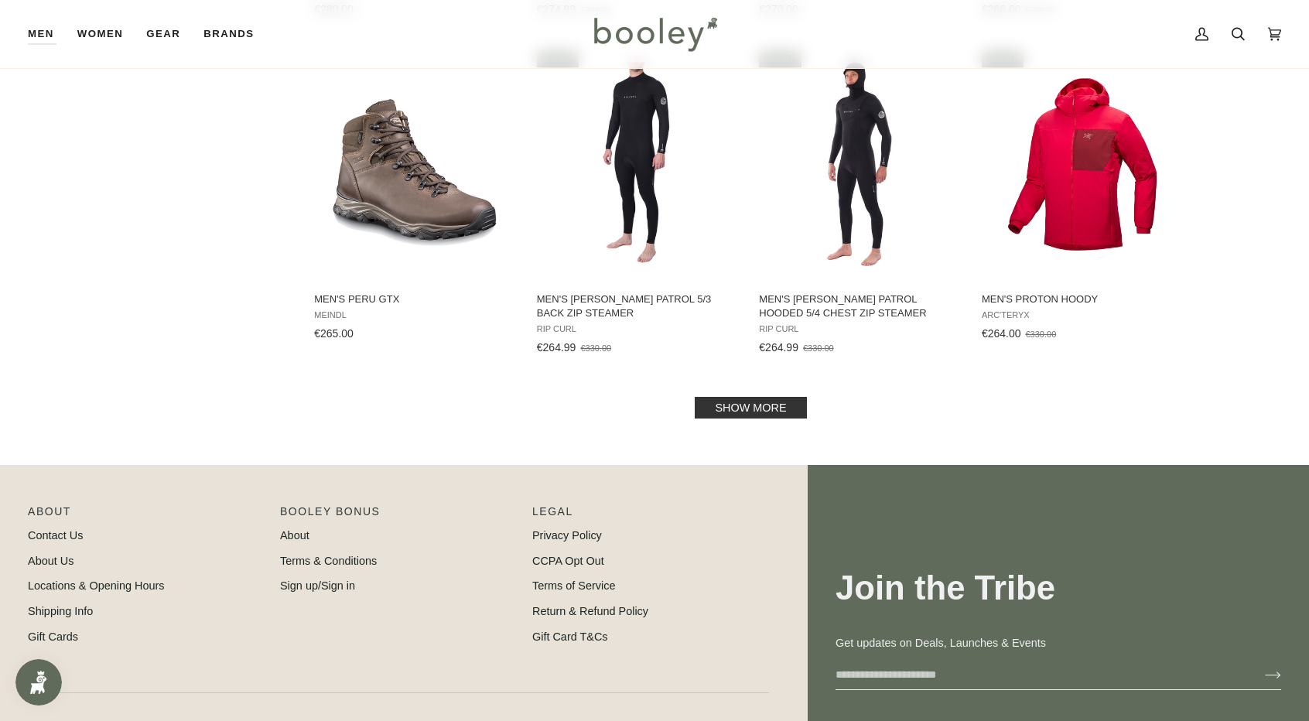
scroll to position [3249, 0]
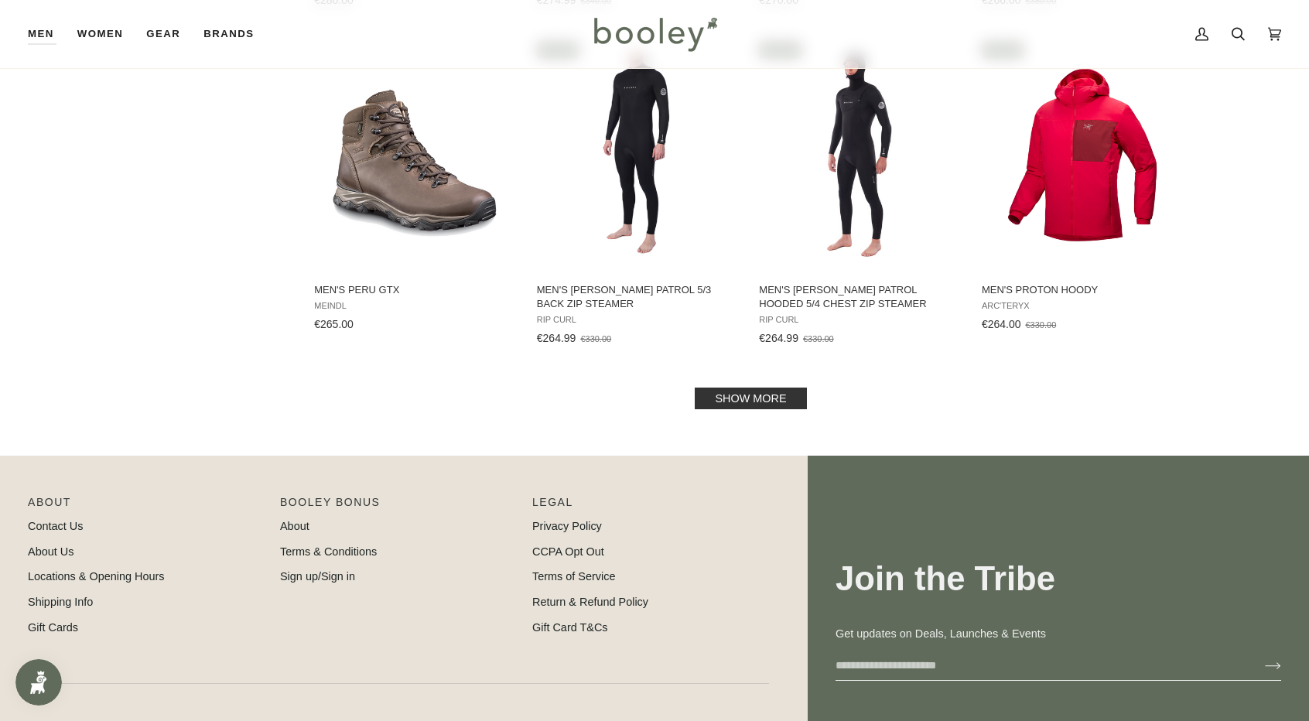
click at [767, 401] on link "Show more" at bounding box center [750, 399] width 111 height 22
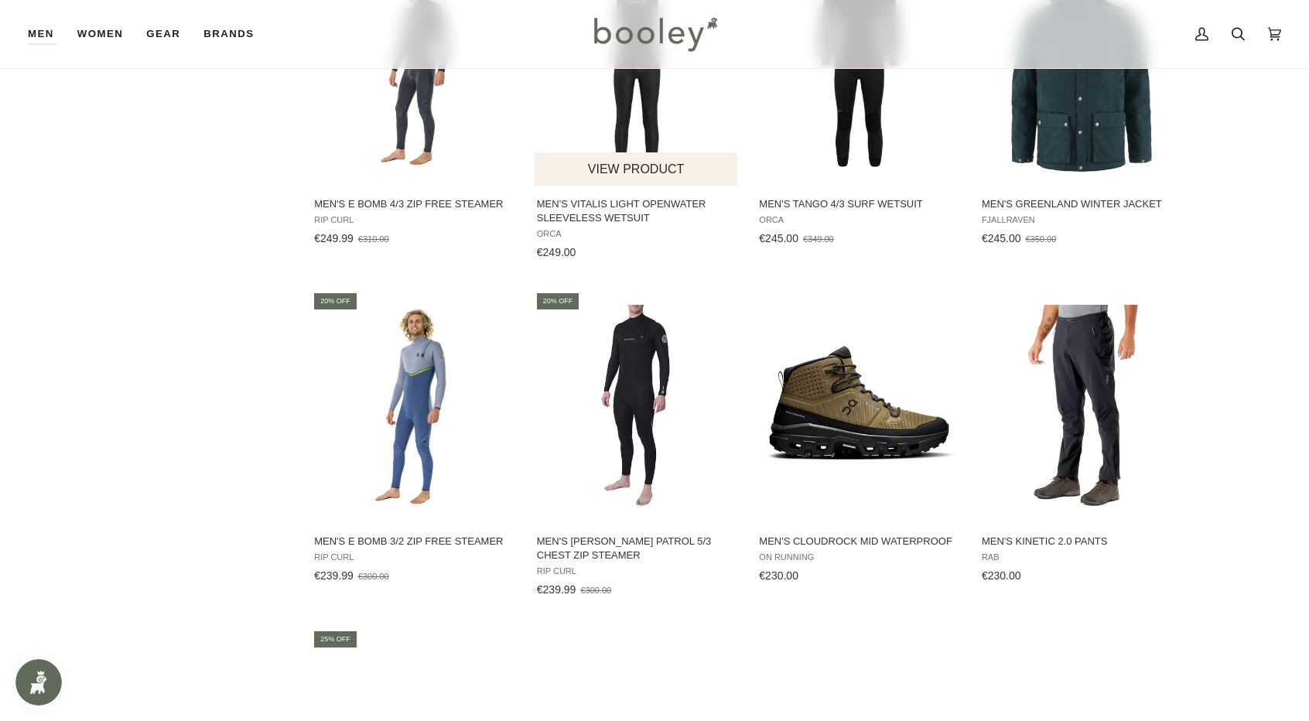
scroll to position [4022, 0]
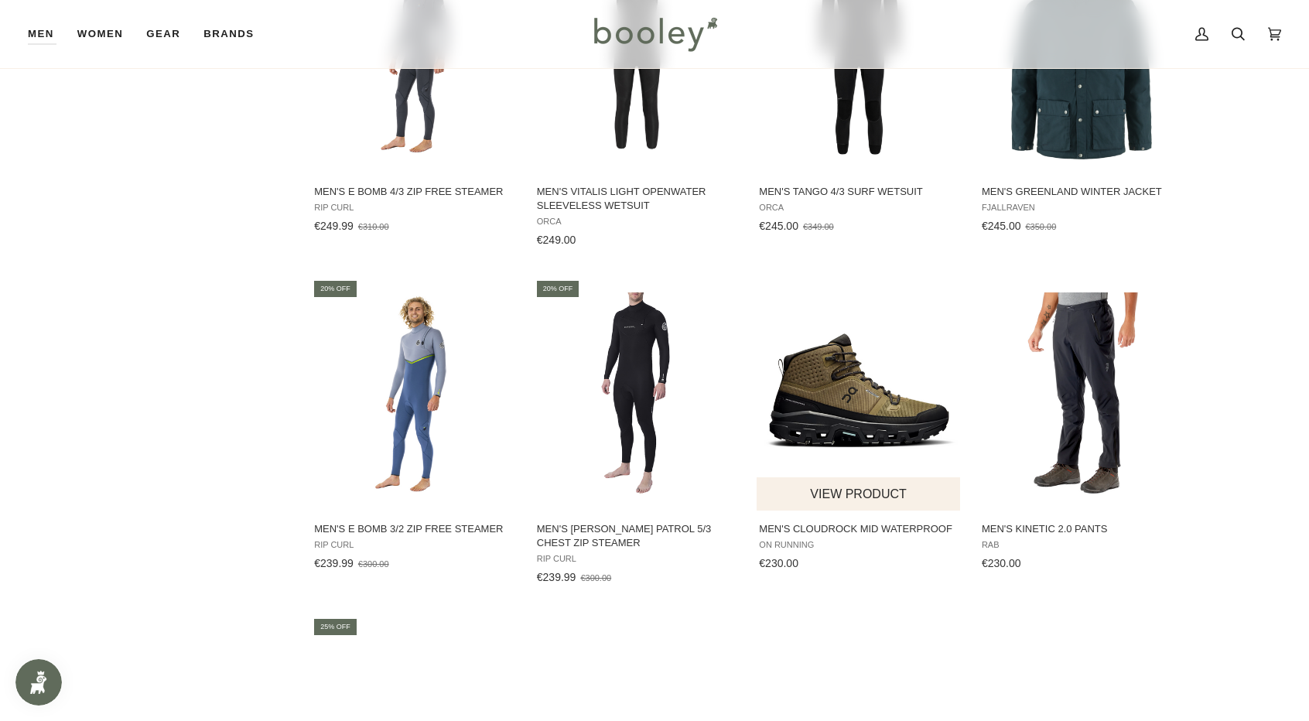
click at [814, 527] on span "Men's Cloudrock Mid Waterproof" at bounding box center [859, 529] width 200 height 14
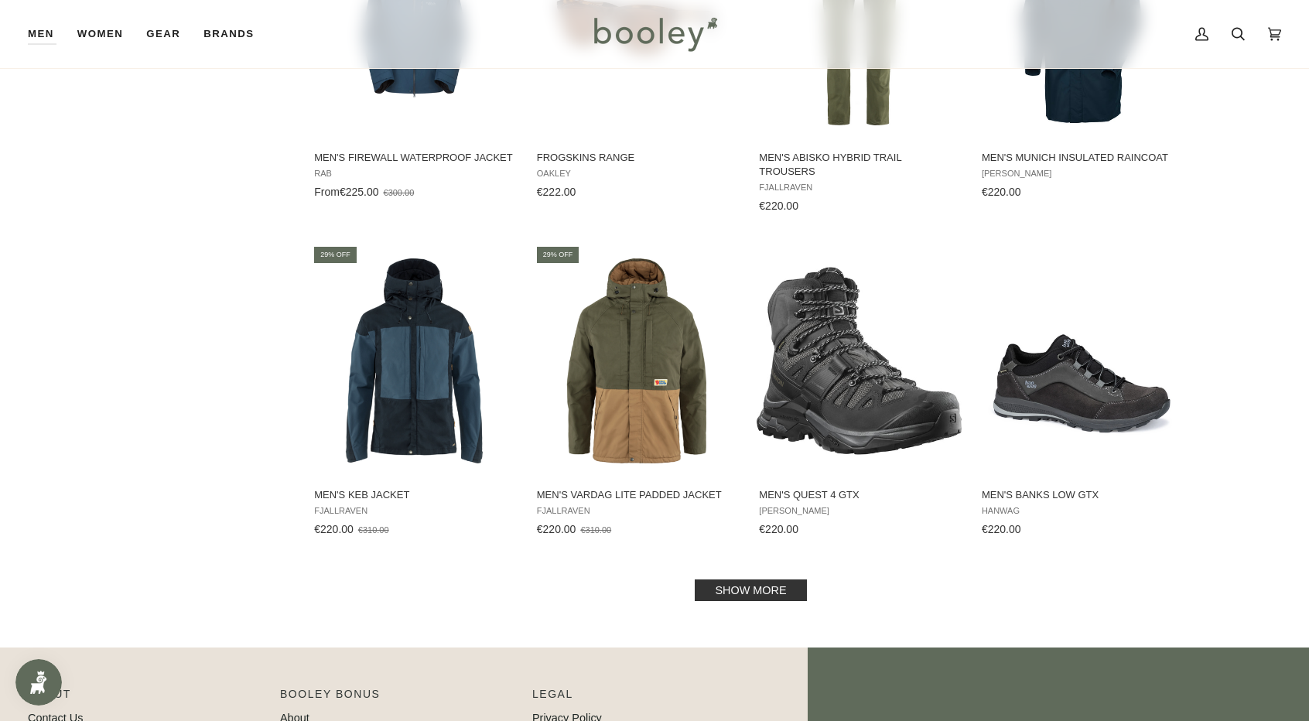
scroll to position [4641, 0]
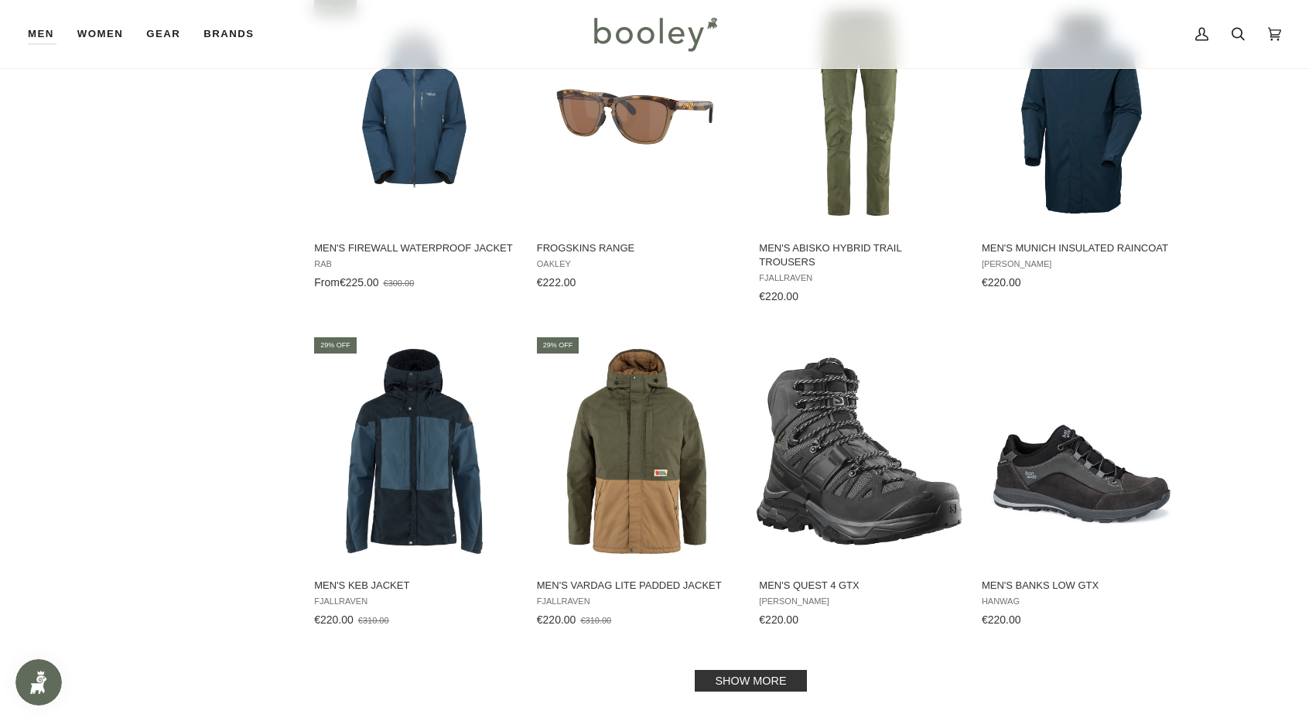
click at [744, 681] on link "Show more" at bounding box center [750, 681] width 111 height 22
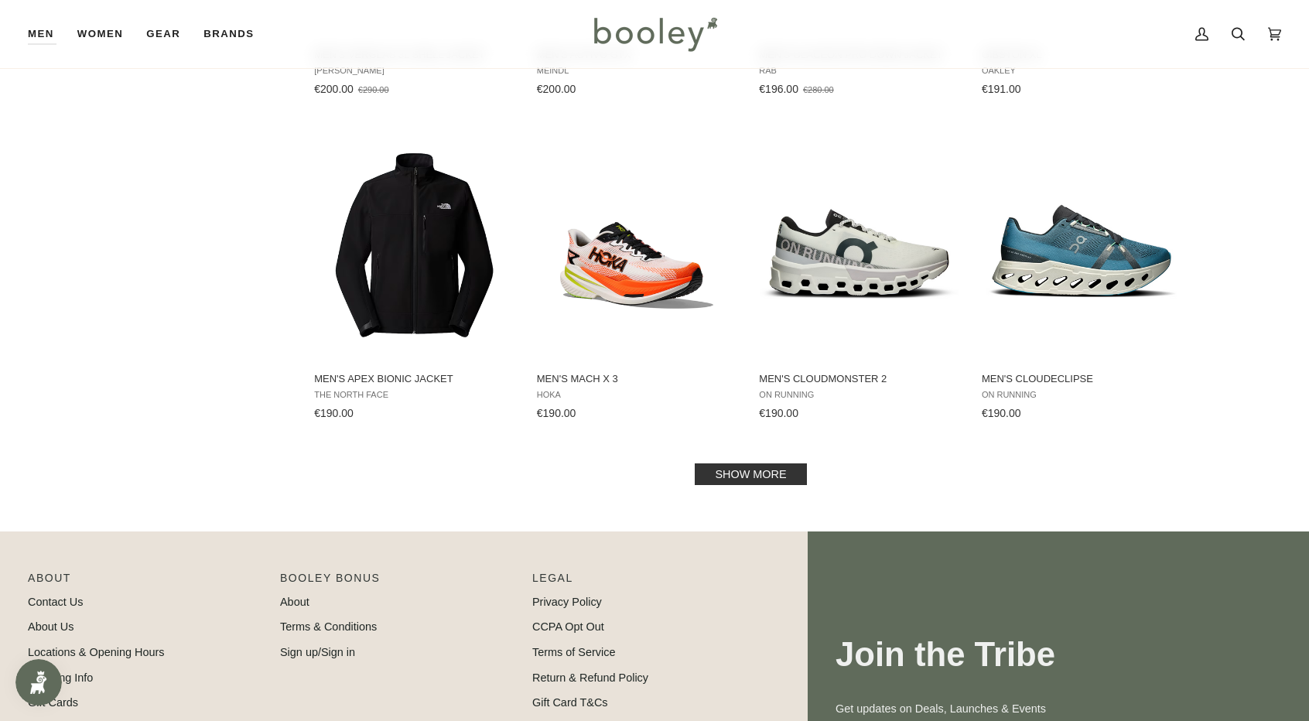
scroll to position [6497, 0]
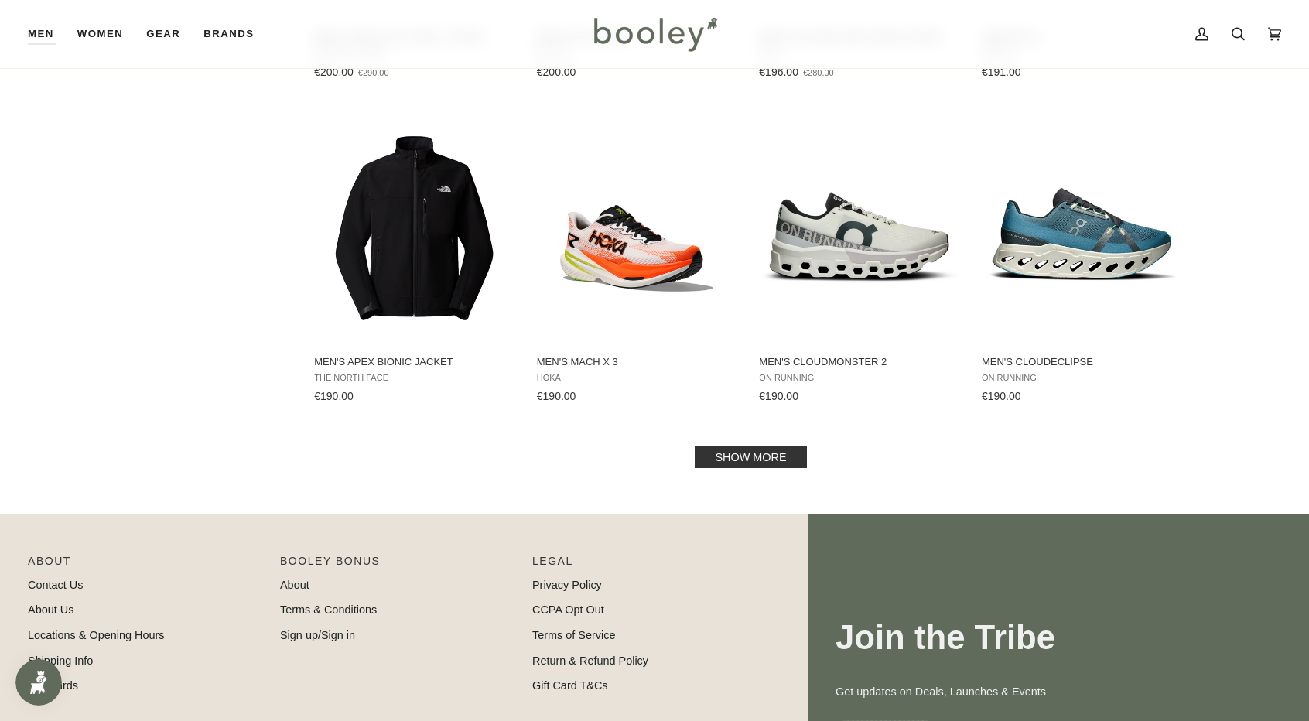
click at [739, 448] on link "Show more" at bounding box center [750, 457] width 111 height 22
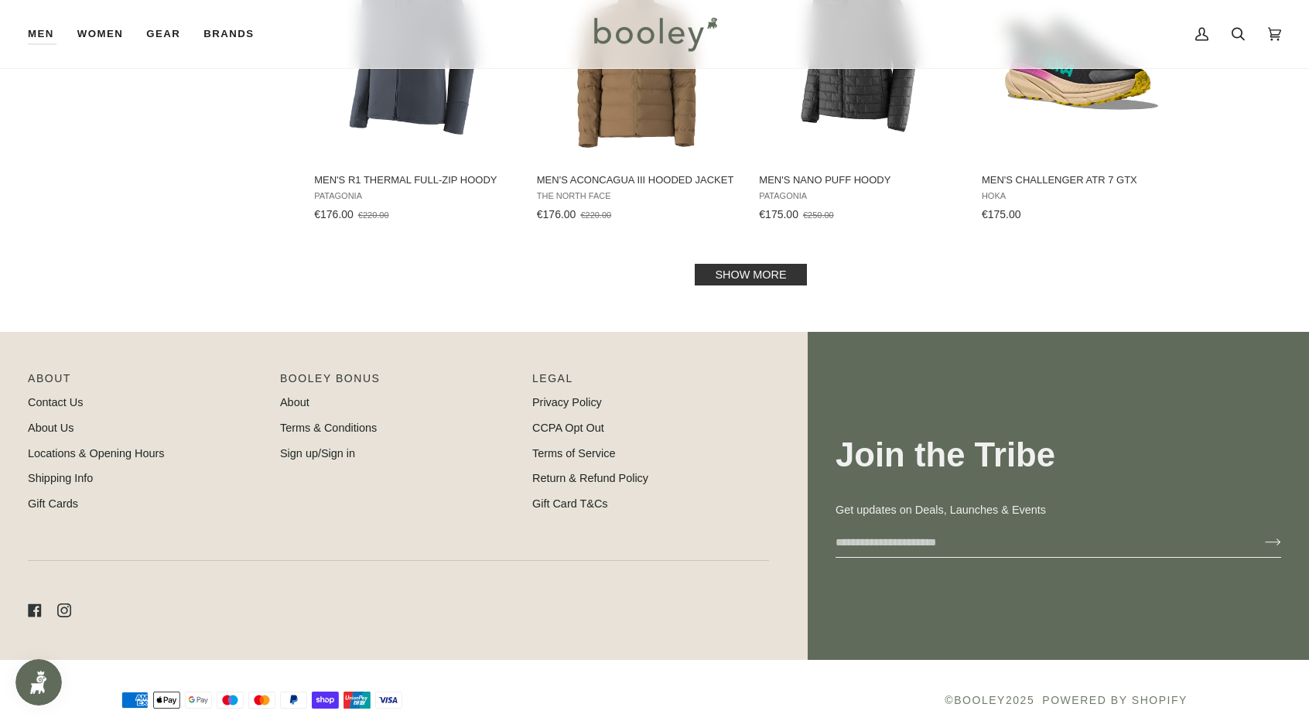
scroll to position [8318, 0]
